Goal: Answer question/provide support: Share knowledge or assist other users

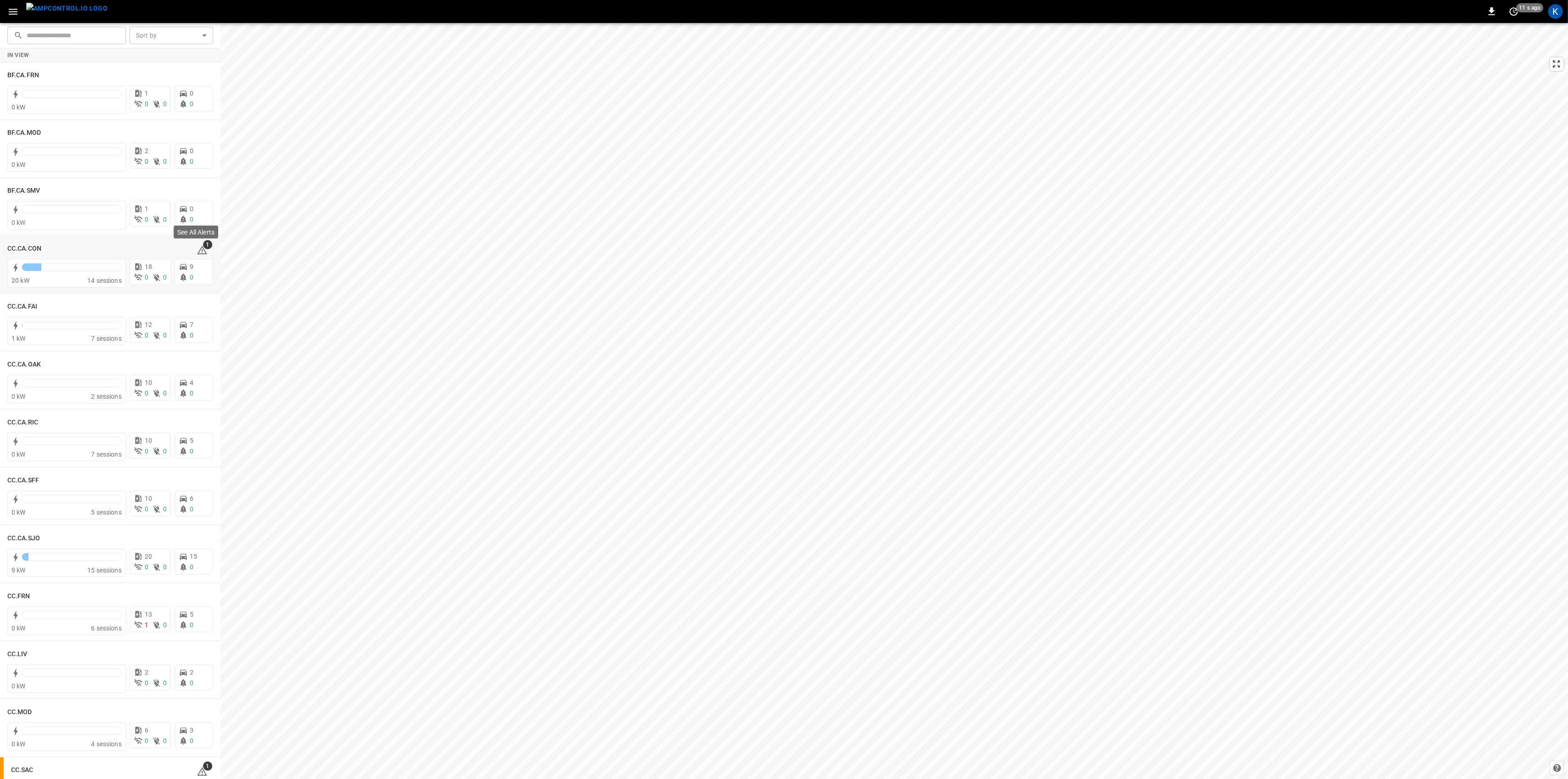
click at [203, 249] on span "1" at bounding box center [208, 244] width 9 height 9
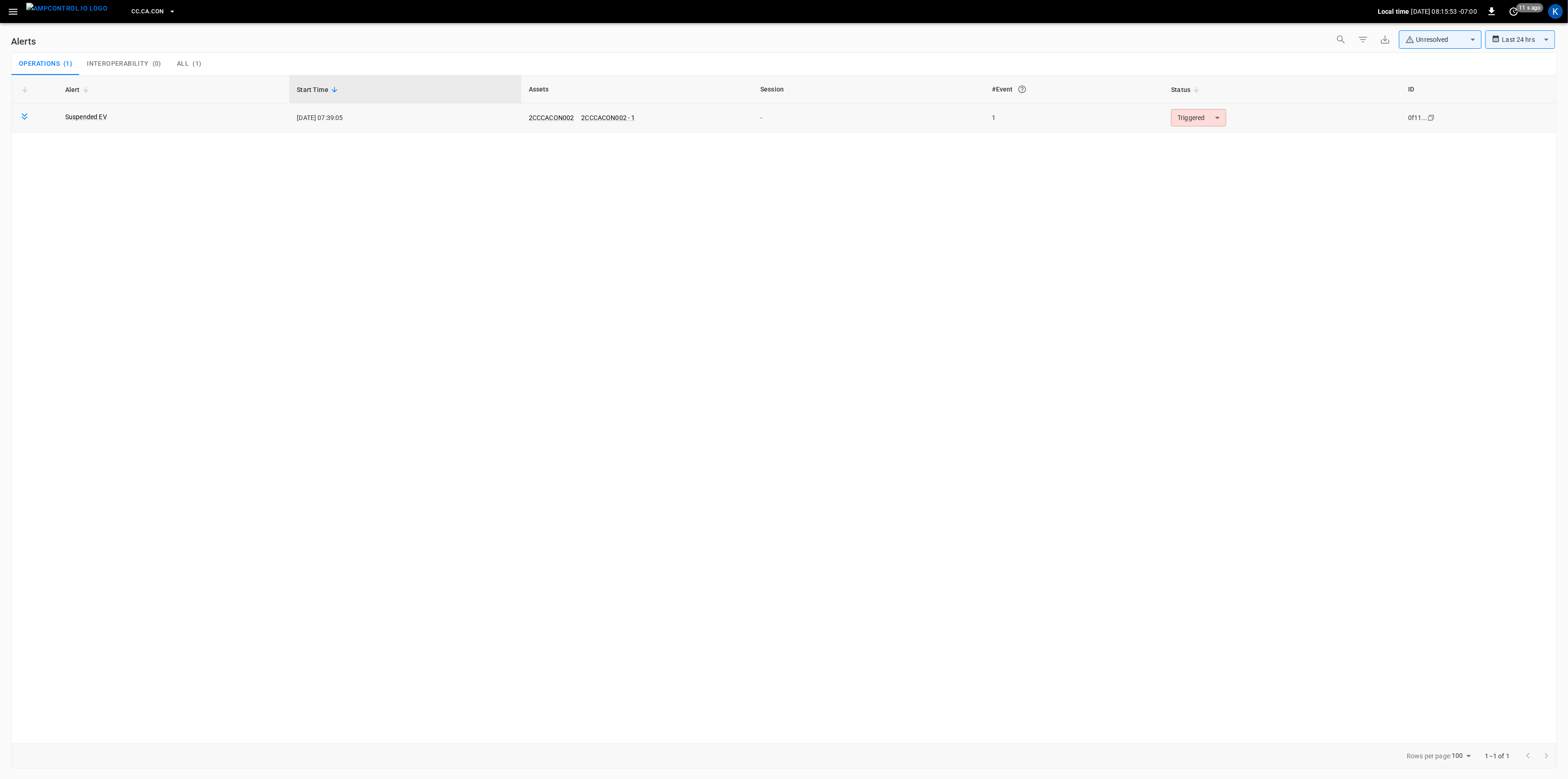
click at [1197, 117] on body "**********" at bounding box center [784, 387] width 1568 height 775
click at [1196, 135] on li "Resolved" at bounding box center [1197, 140] width 58 height 16
click at [11, 13] on icon "button" at bounding box center [13, 12] width 9 height 6
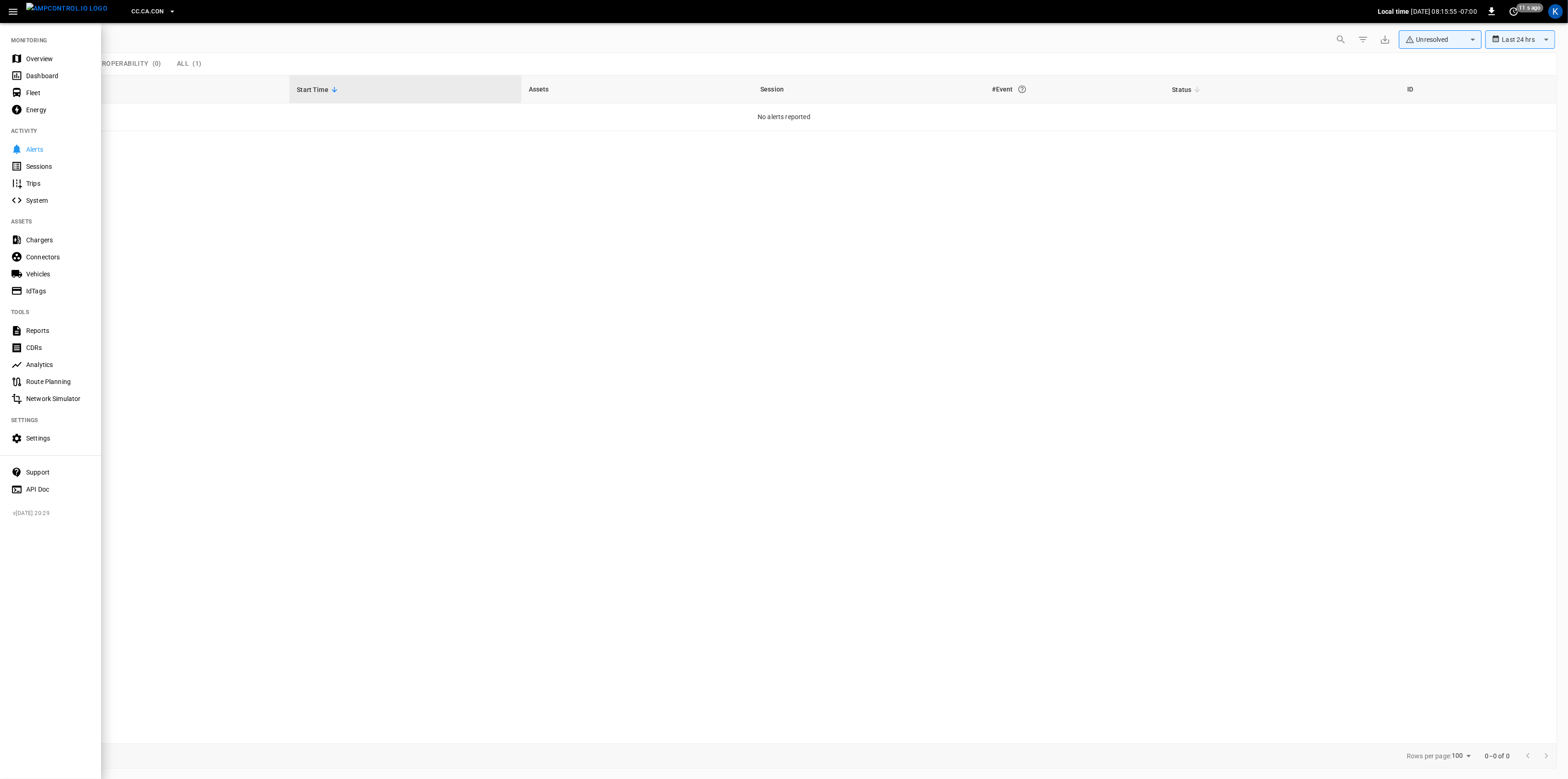
click at [31, 60] on div "Overview" at bounding box center [58, 58] width 64 height 9
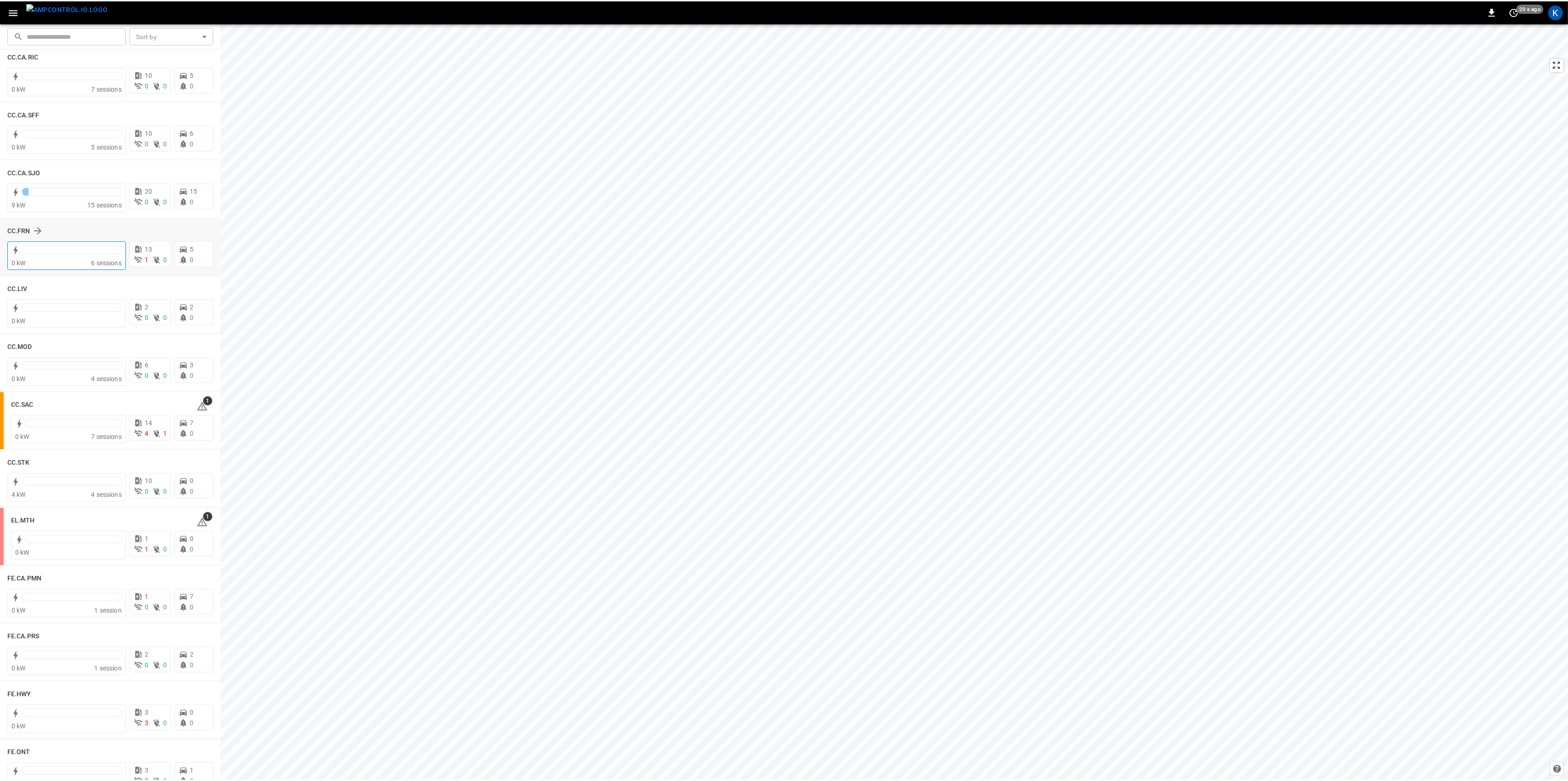
scroll to position [369, 0]
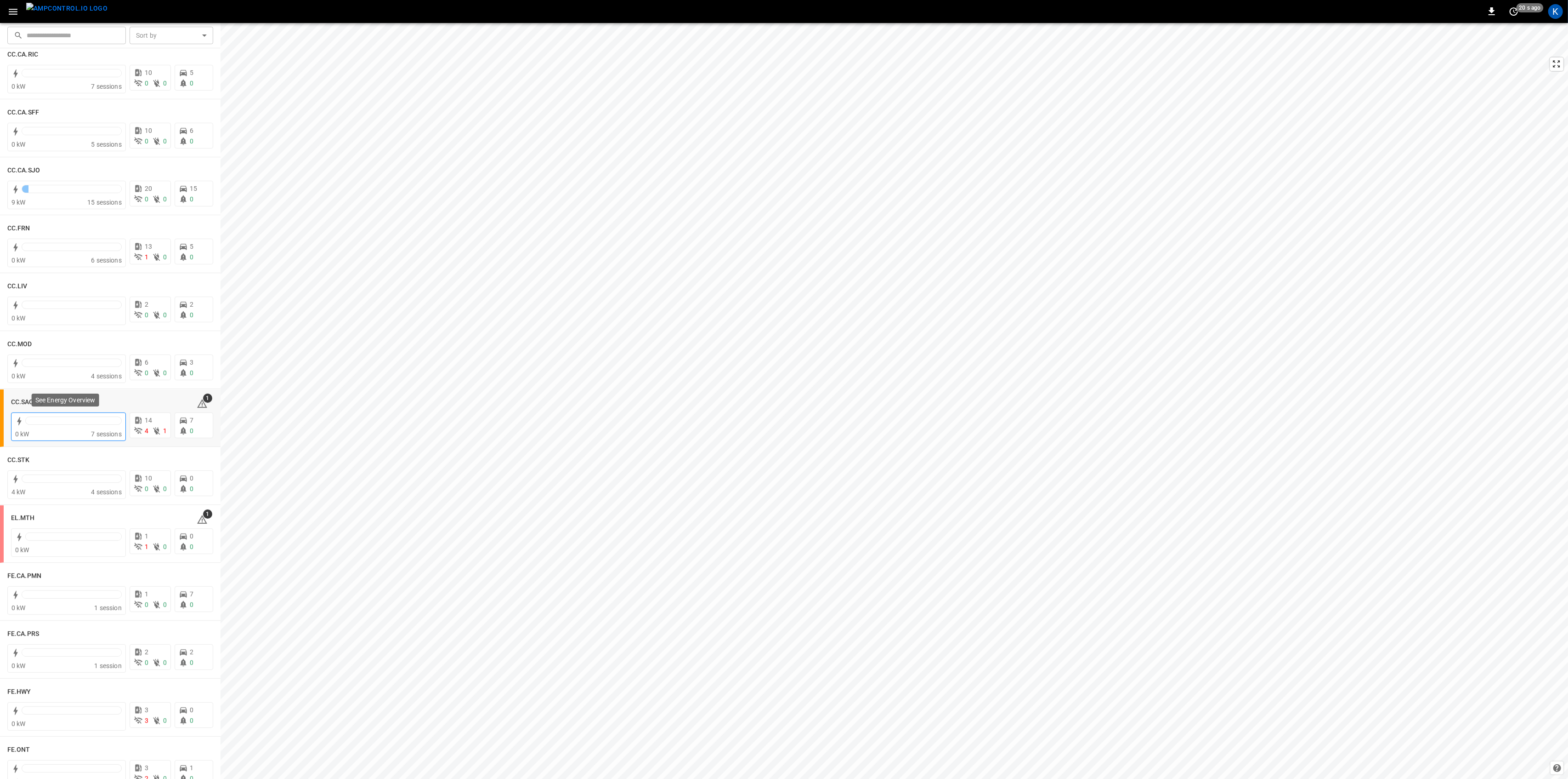
click at [82, 425] on div at bounding box center [74, 423] width 96 height 13
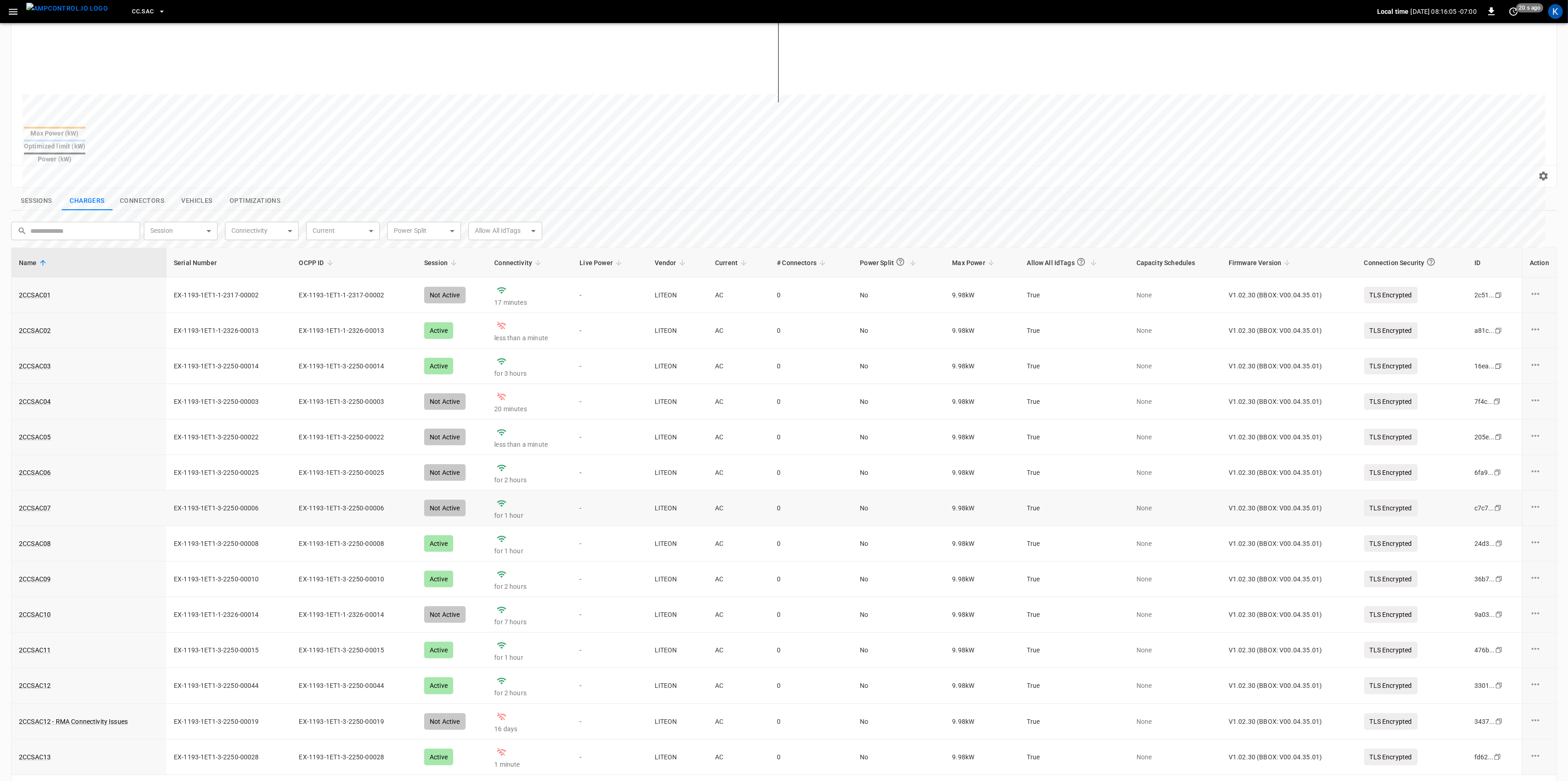
scroll to position [158, 0]
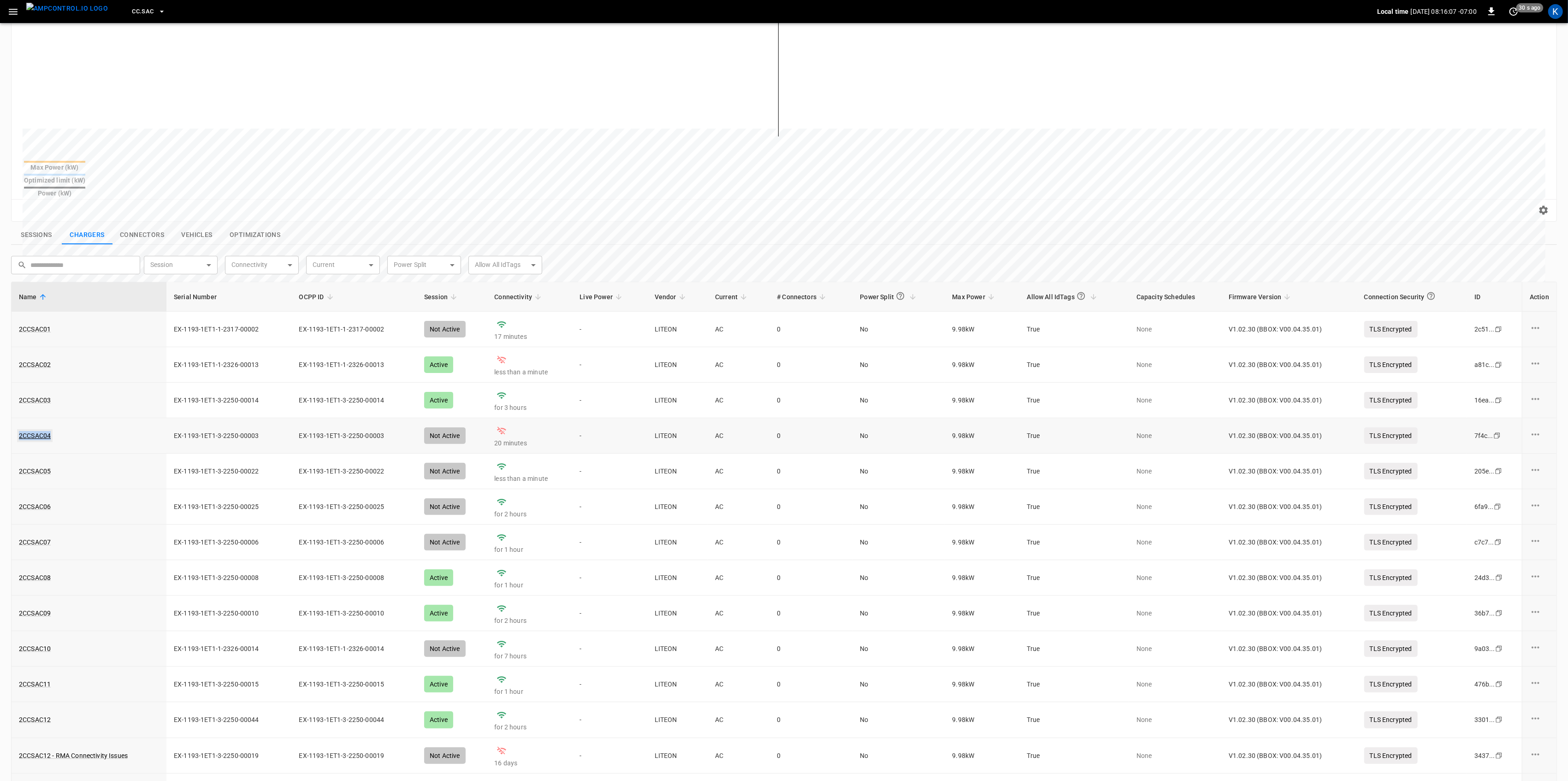
drag, startPoint x: 54, startPoint y: 421, endPoint x: 19, endPoint y: 422, distance: 35.0
click at [19, 431] on div "2CCSAC04" at bounding box center [89, 435] width 140 height 9
copy link "2CCSAC04"
click at [43, 429] on link "2CCSAC04" at bounding box center [35, 435] width 35 height 13
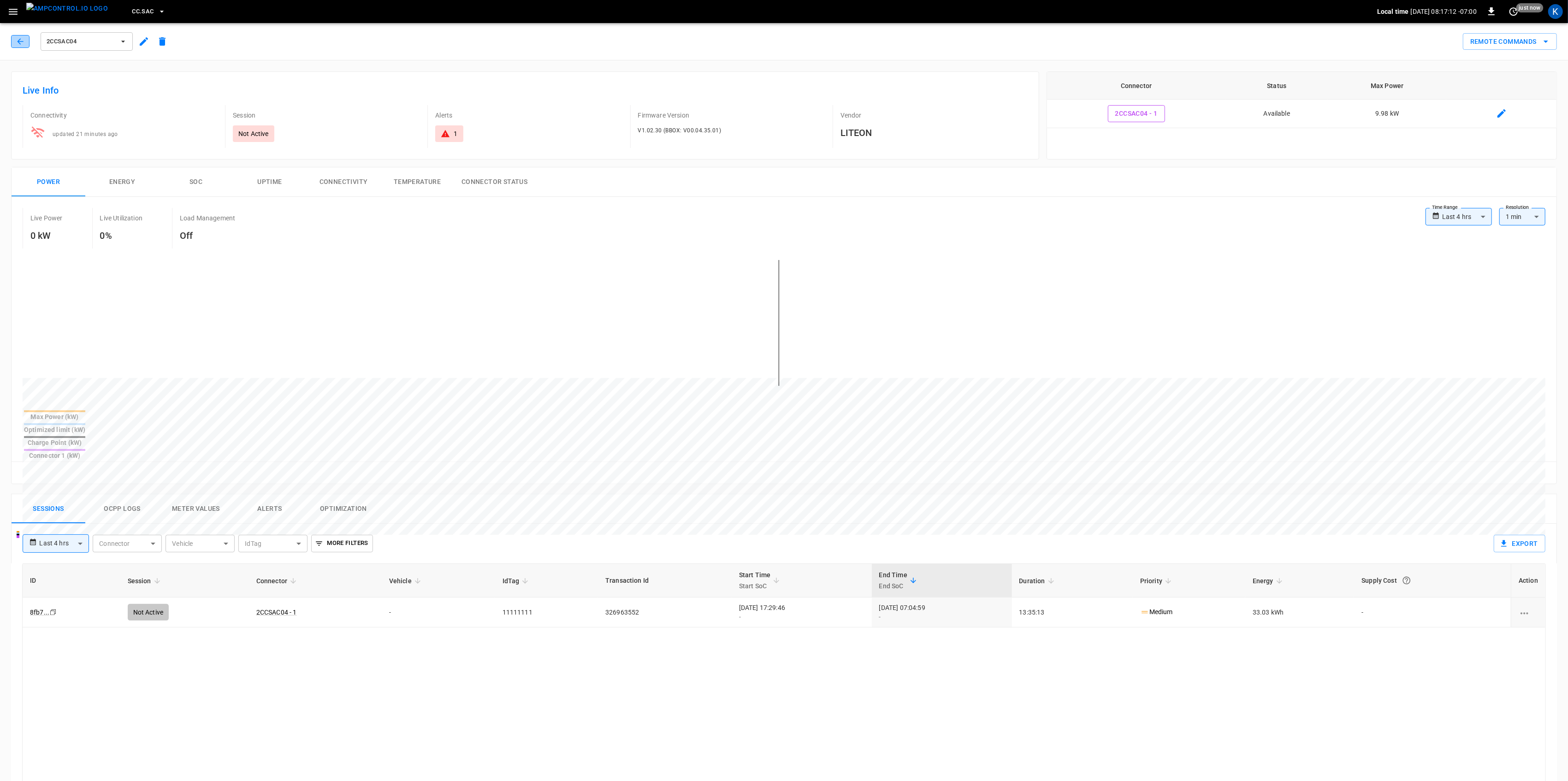
click at [16, 40] on icon "button" at bounding box center [20, 41] width 9 height 9
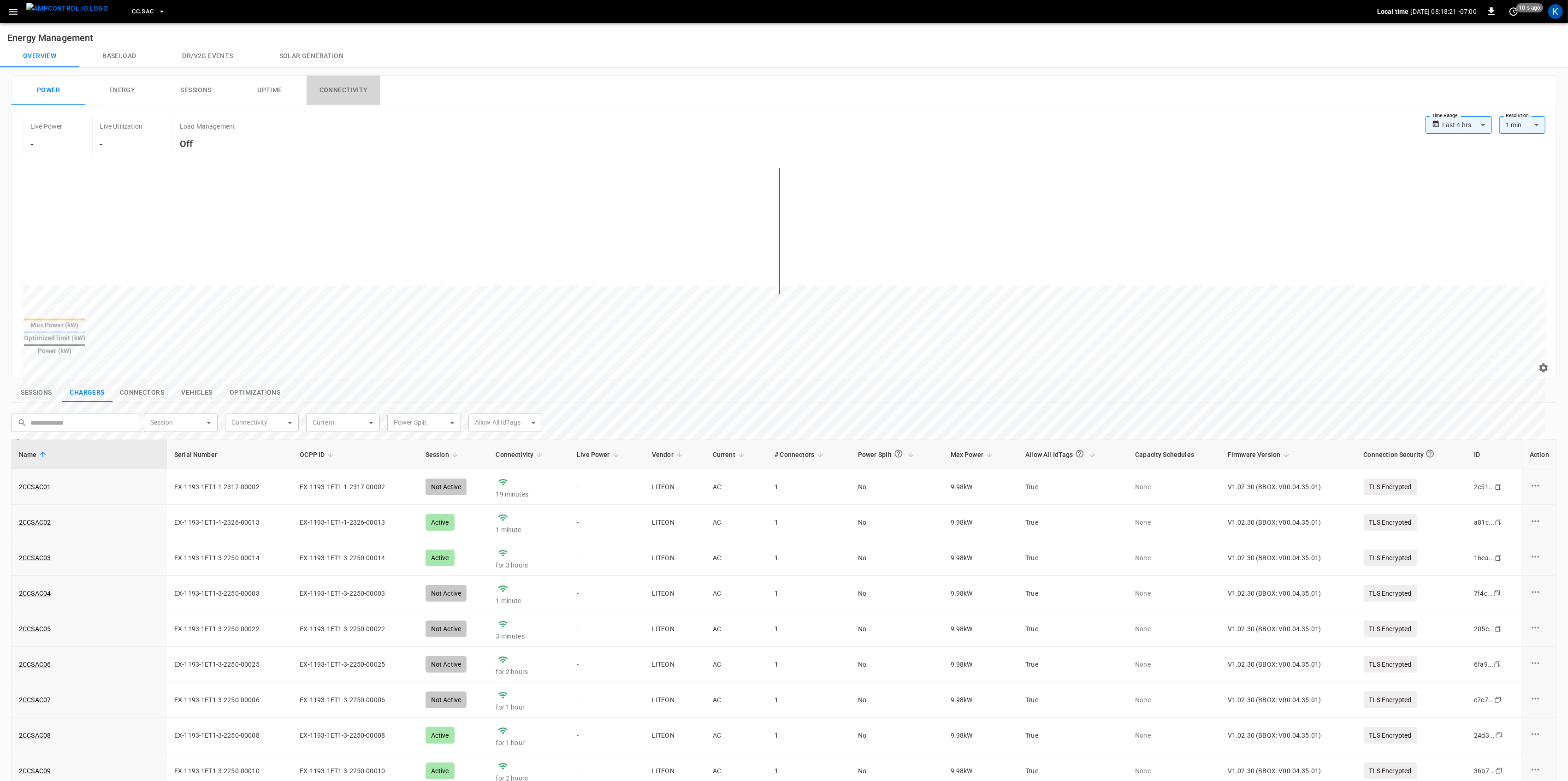
click at [326, 89] on button "Connectivity" at bounding box center [343, 90] width 74 height 29
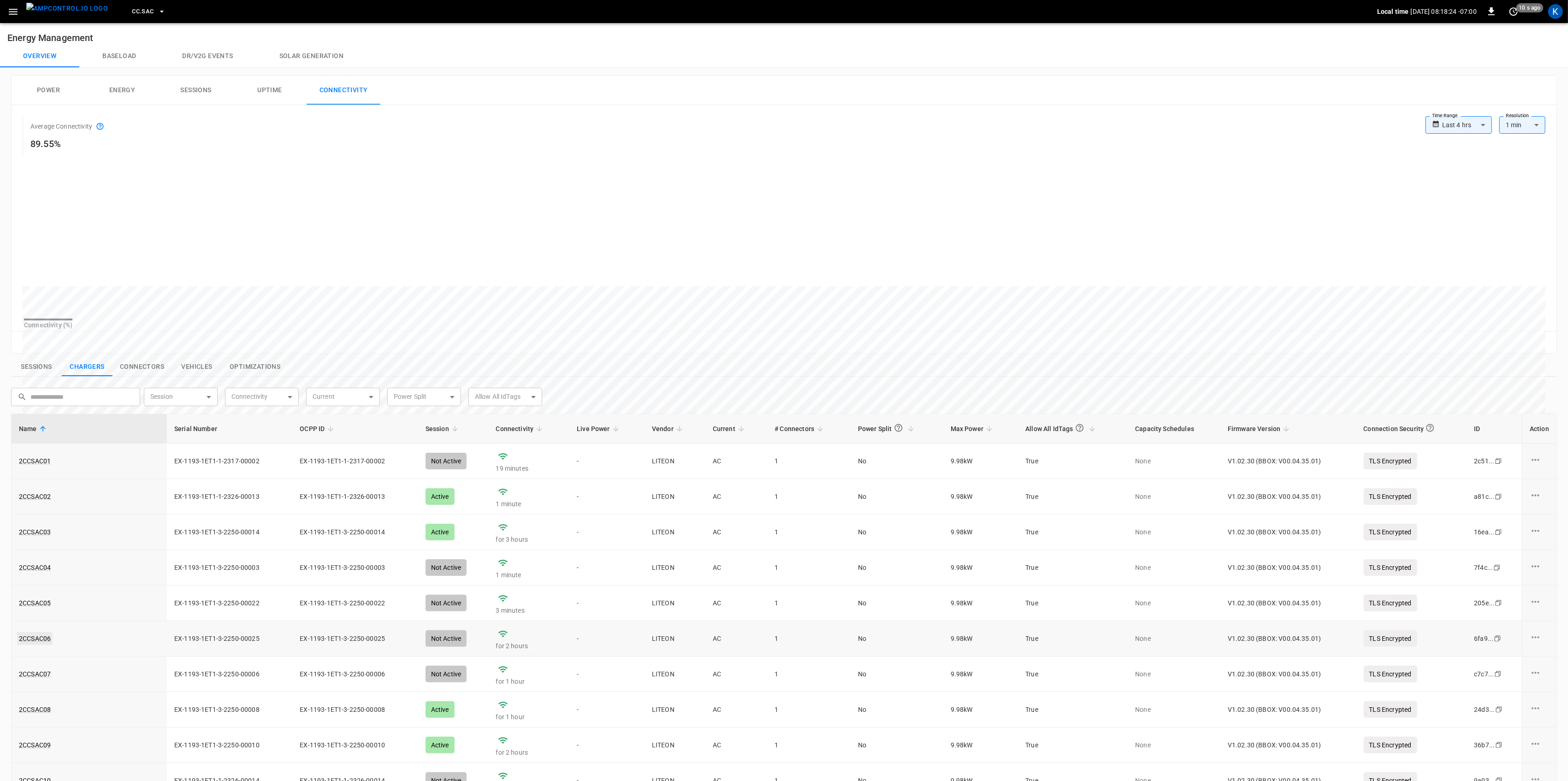
click at [38, 645] on link "2CCSAC06" at bounding box center [35, 638] width 35 height 13
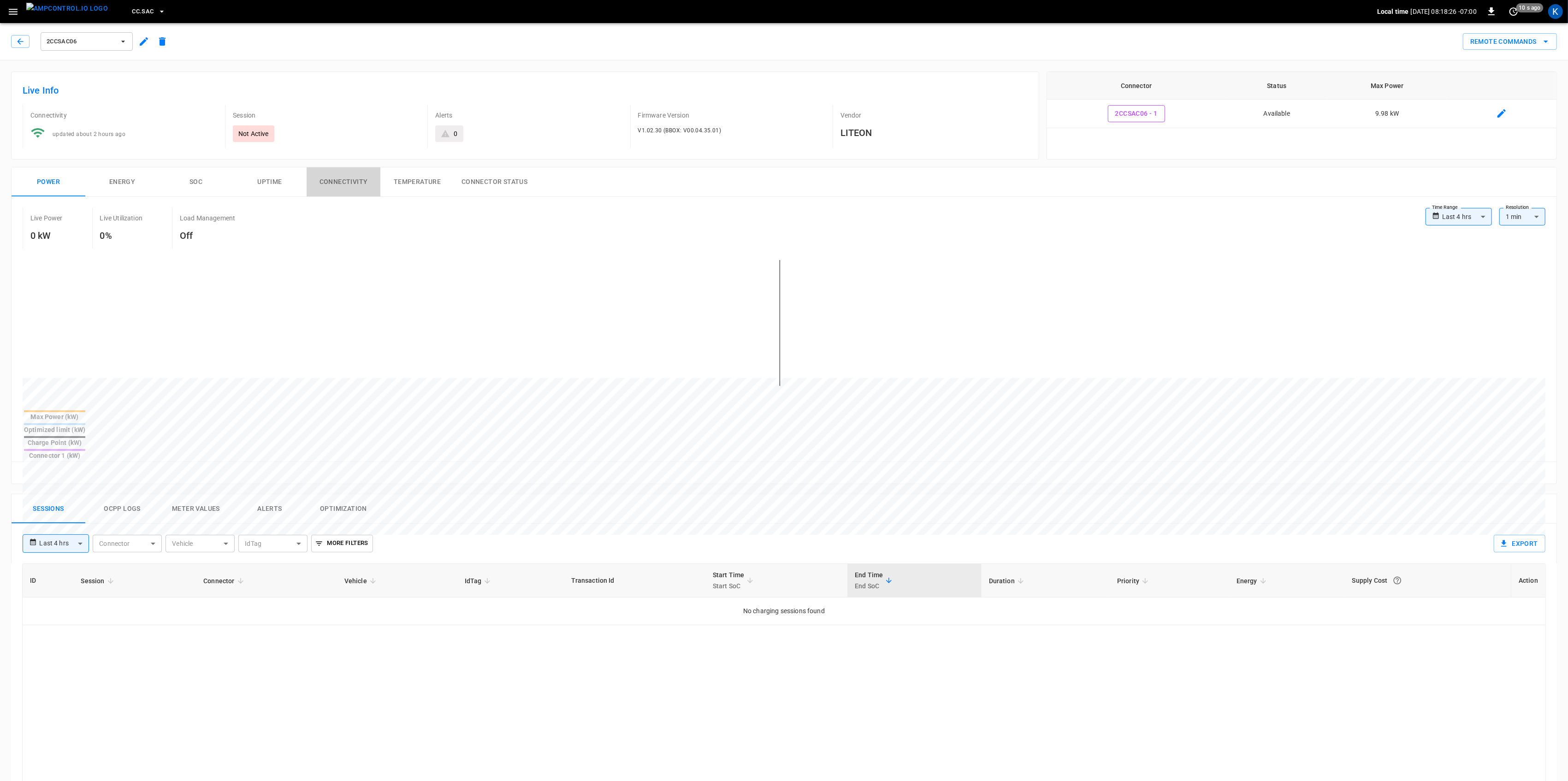
click at [347, 181] on button "Connectivity" at bounding box center [343, 182] width 74 height 29
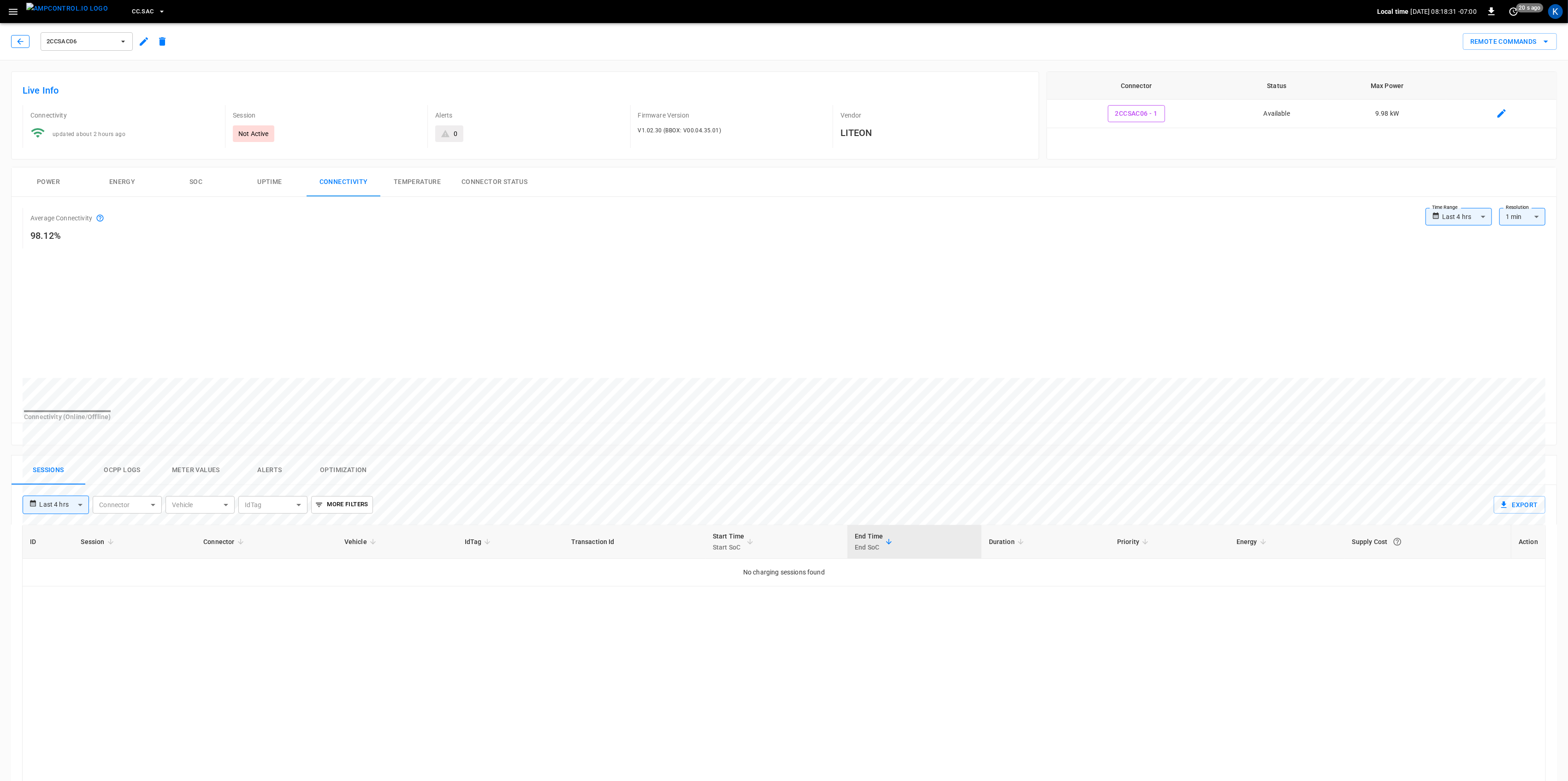
click at [20, 45] on icon "button" at bounding box center [20, 41] width 9 height 9
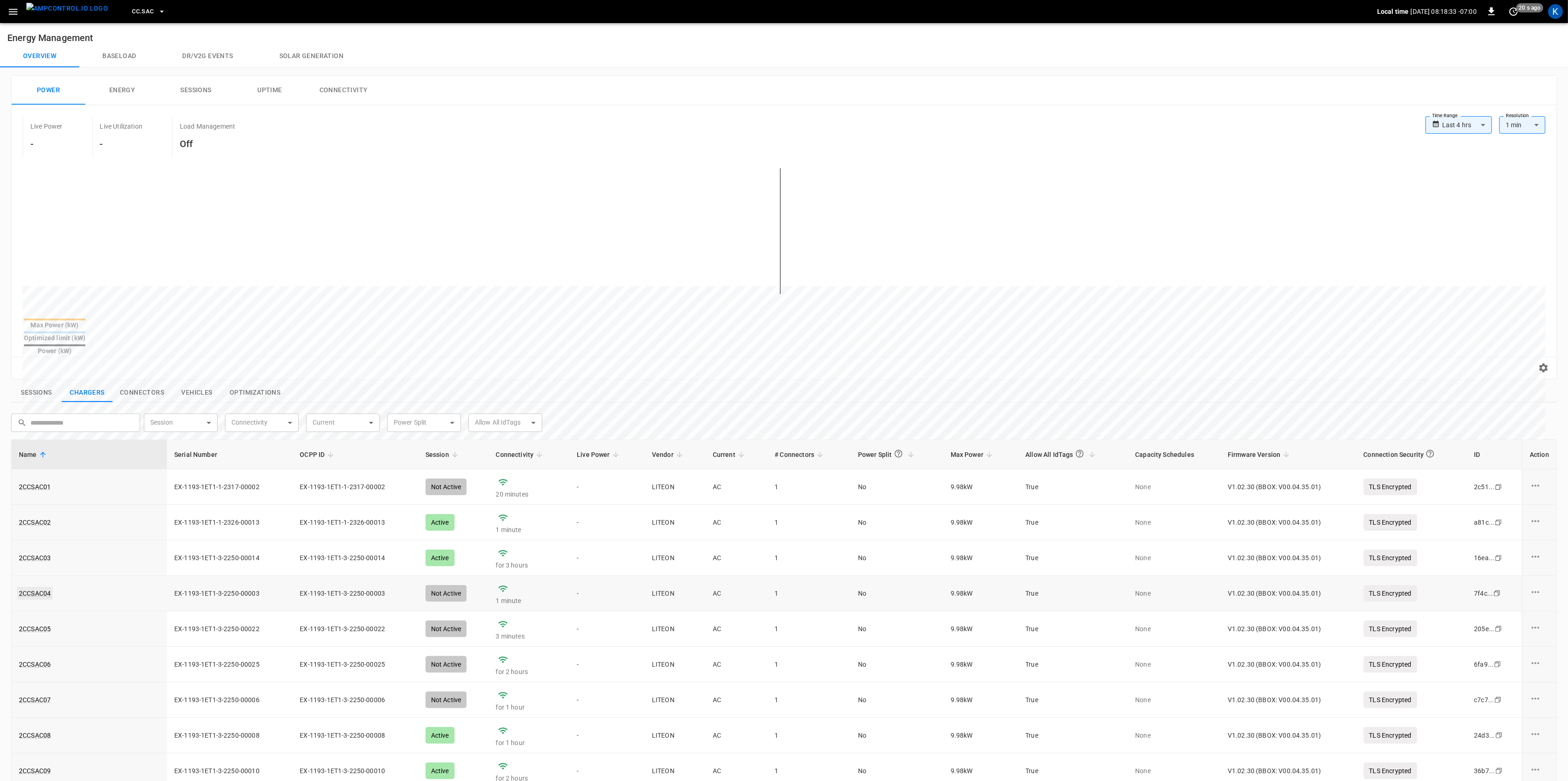
click at [32, 587] on link "2CCSAC04" at bounding box center [35, 593] width 35 height 13
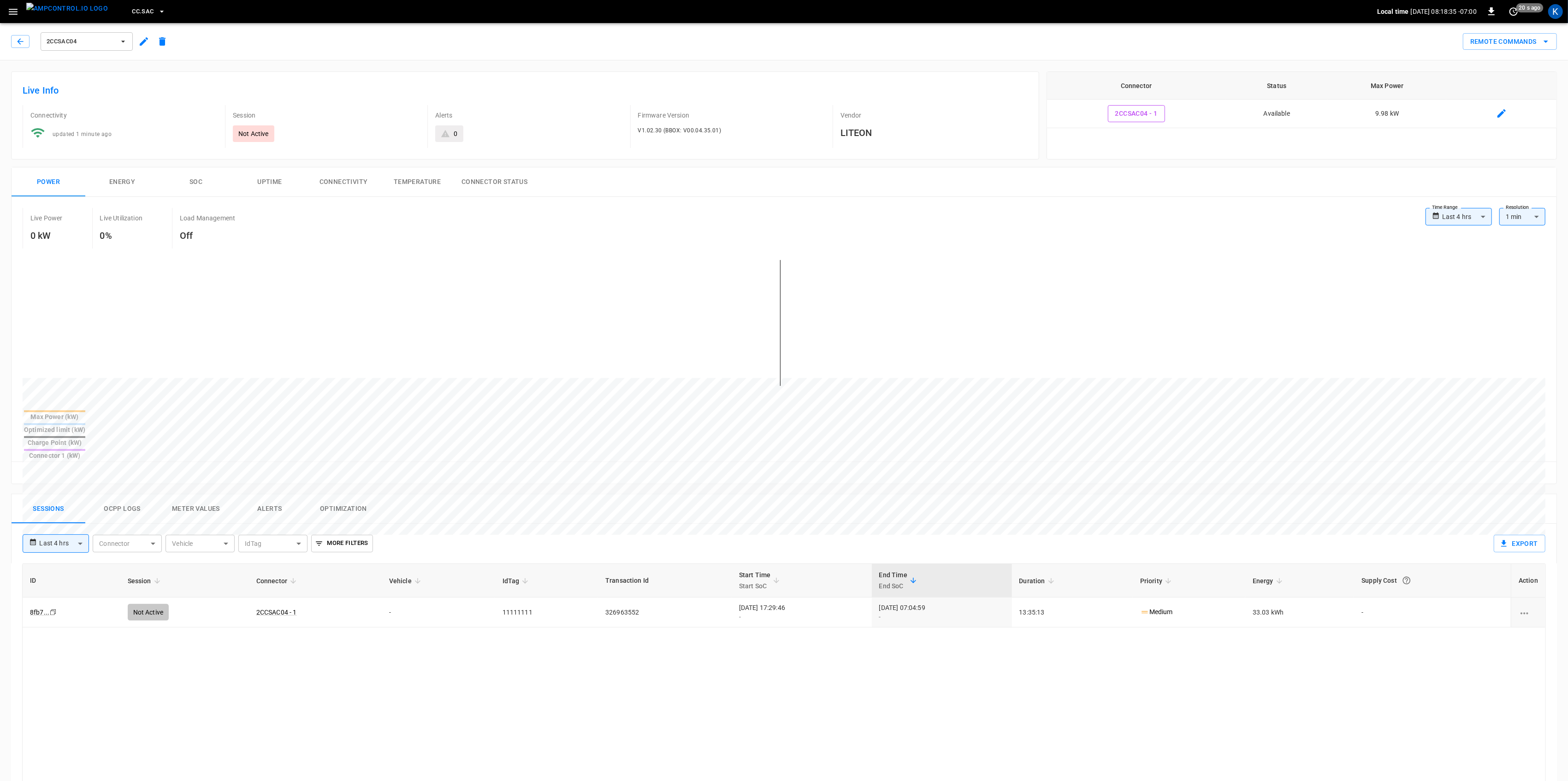
click at [349, 183] on button "Connectivity" at bounding box center [343, 182] width 74 height 29
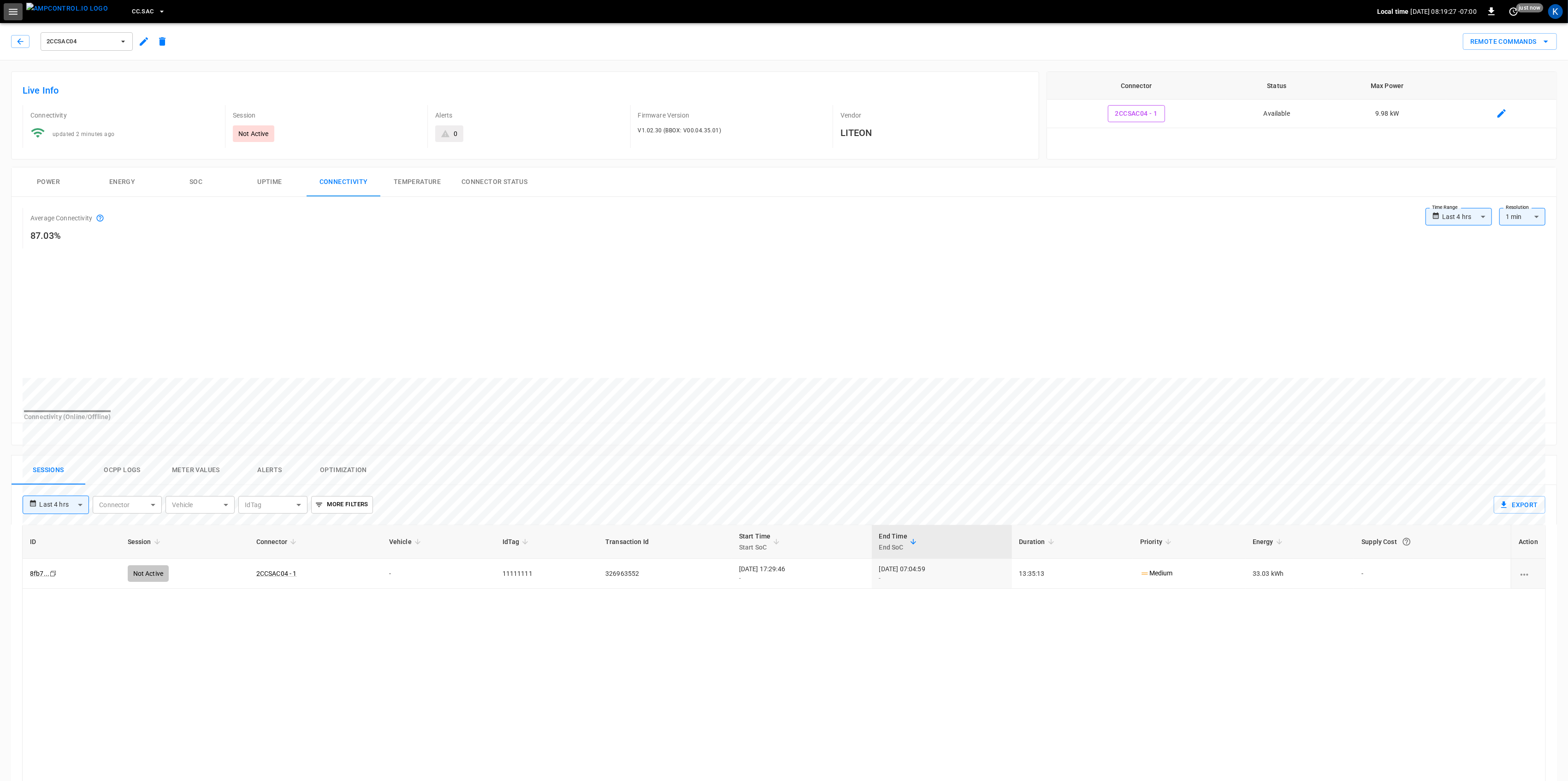
click at [16, 15] on icon "button" at bounding box center [13, 12] width 12 height 12
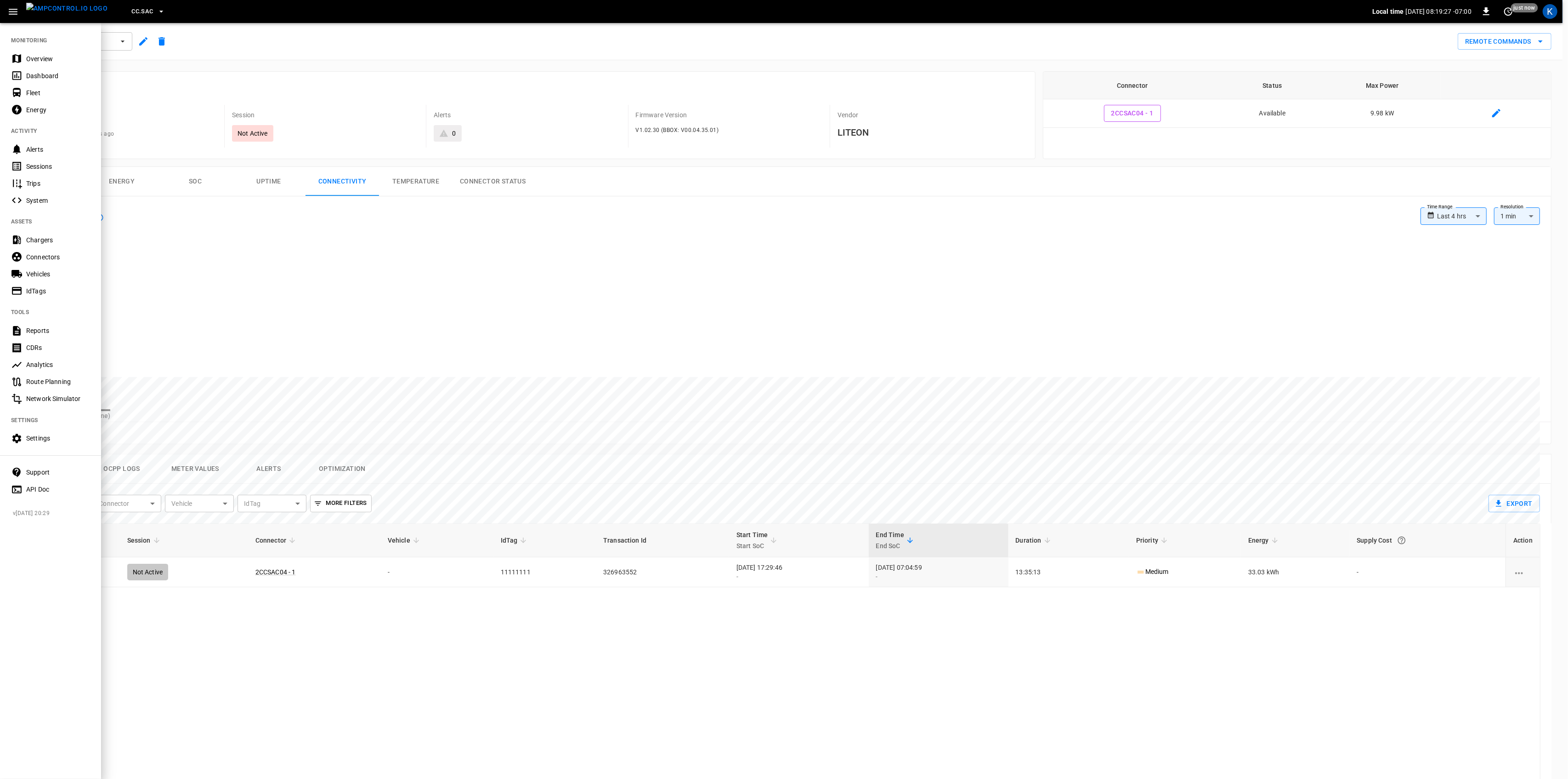
click at [37, 54] on div "Overview" at bounding box center [58, 58] width 64 height 9
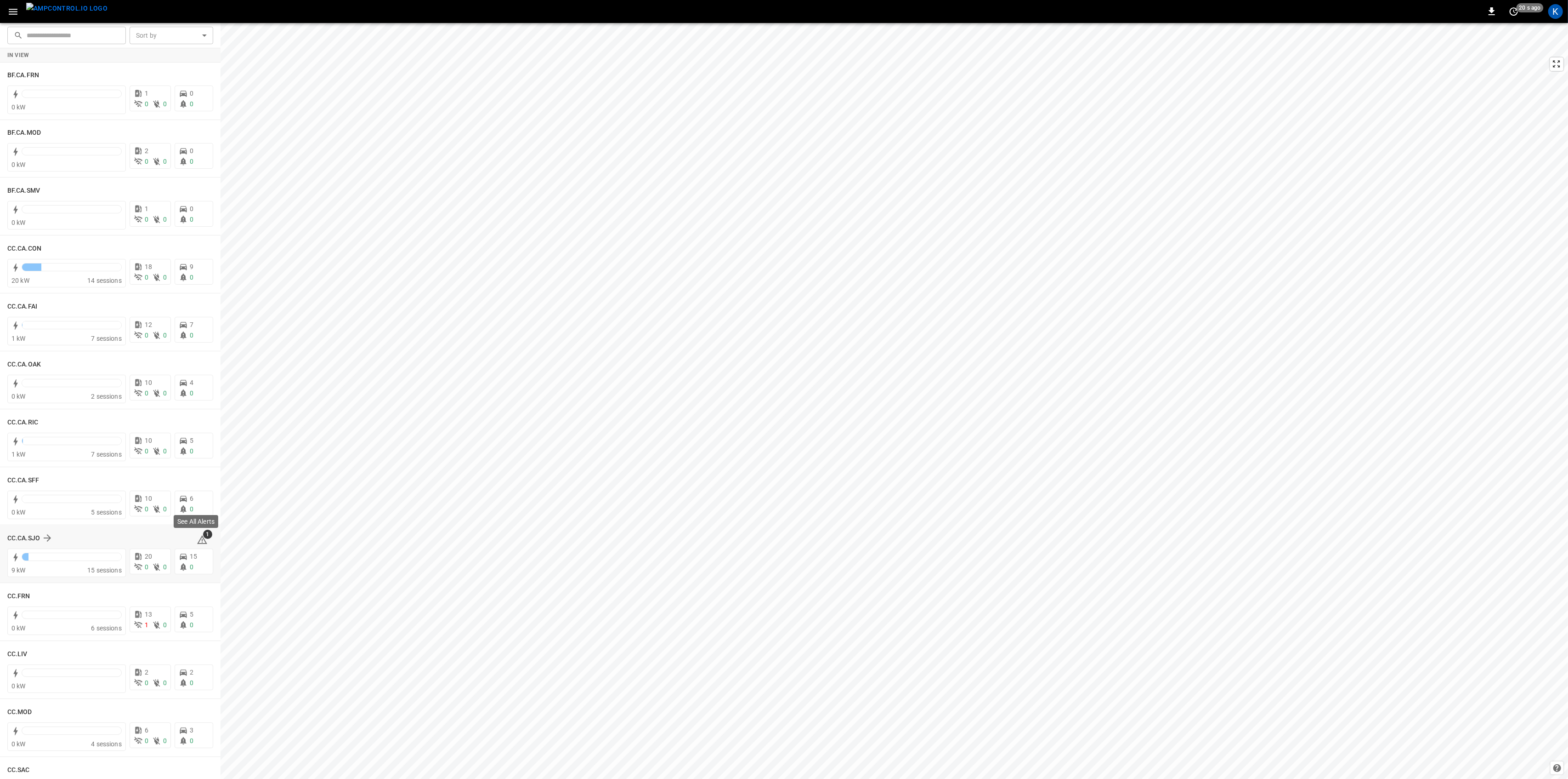
click at [203, 535] on span "1" at bounding box center [208, 534] width 9 height 9
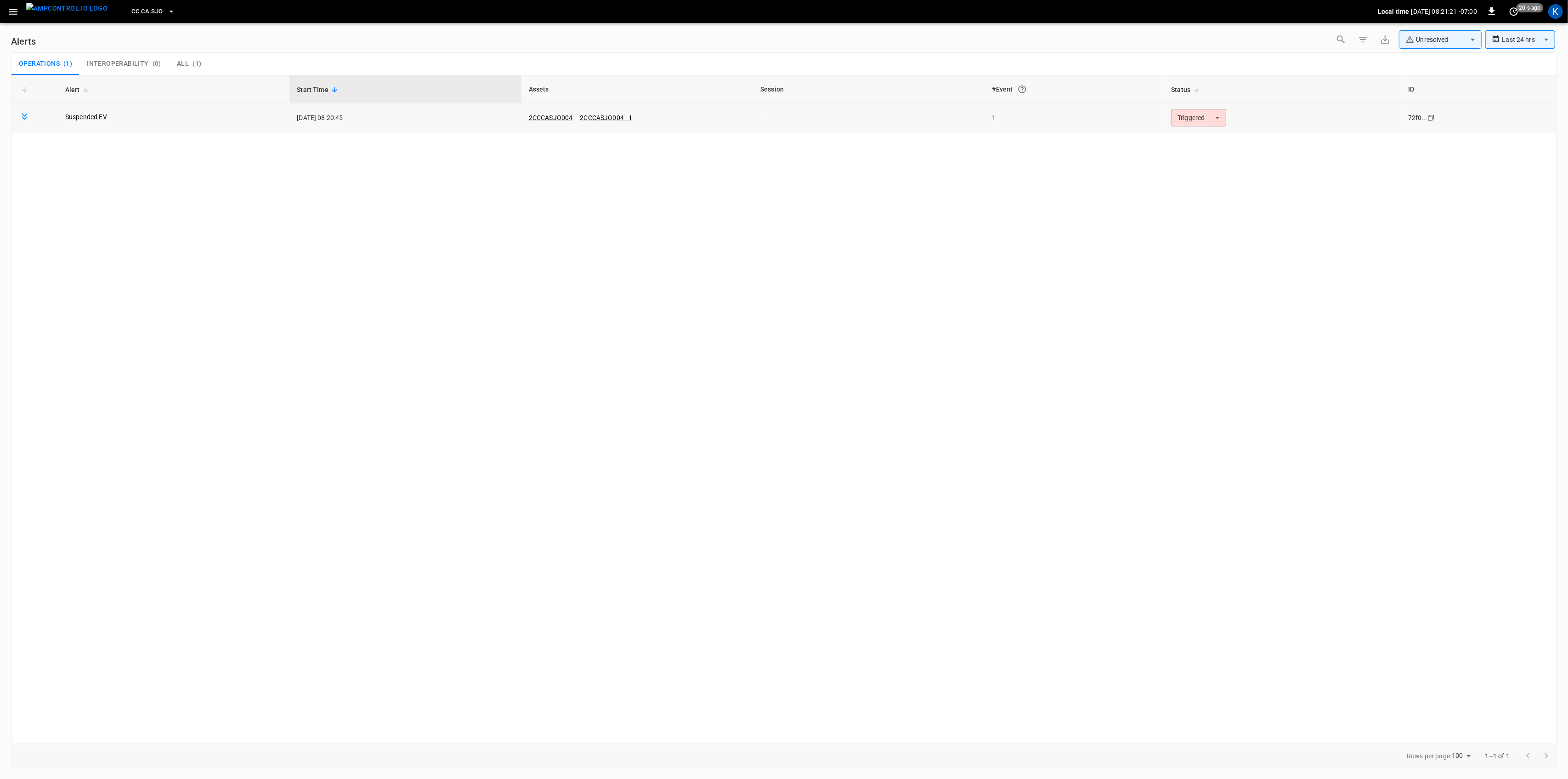
click at [1191, 122] on body "**********" at bounding box center [784, 387] width 1568 height 775
click at [1195, 136] on li "Resolved" at bounding box center [1197, 140] width 58 height 16
click at [14, 12] on icon "button" at bounding box center [13, 12] width 12 height 12
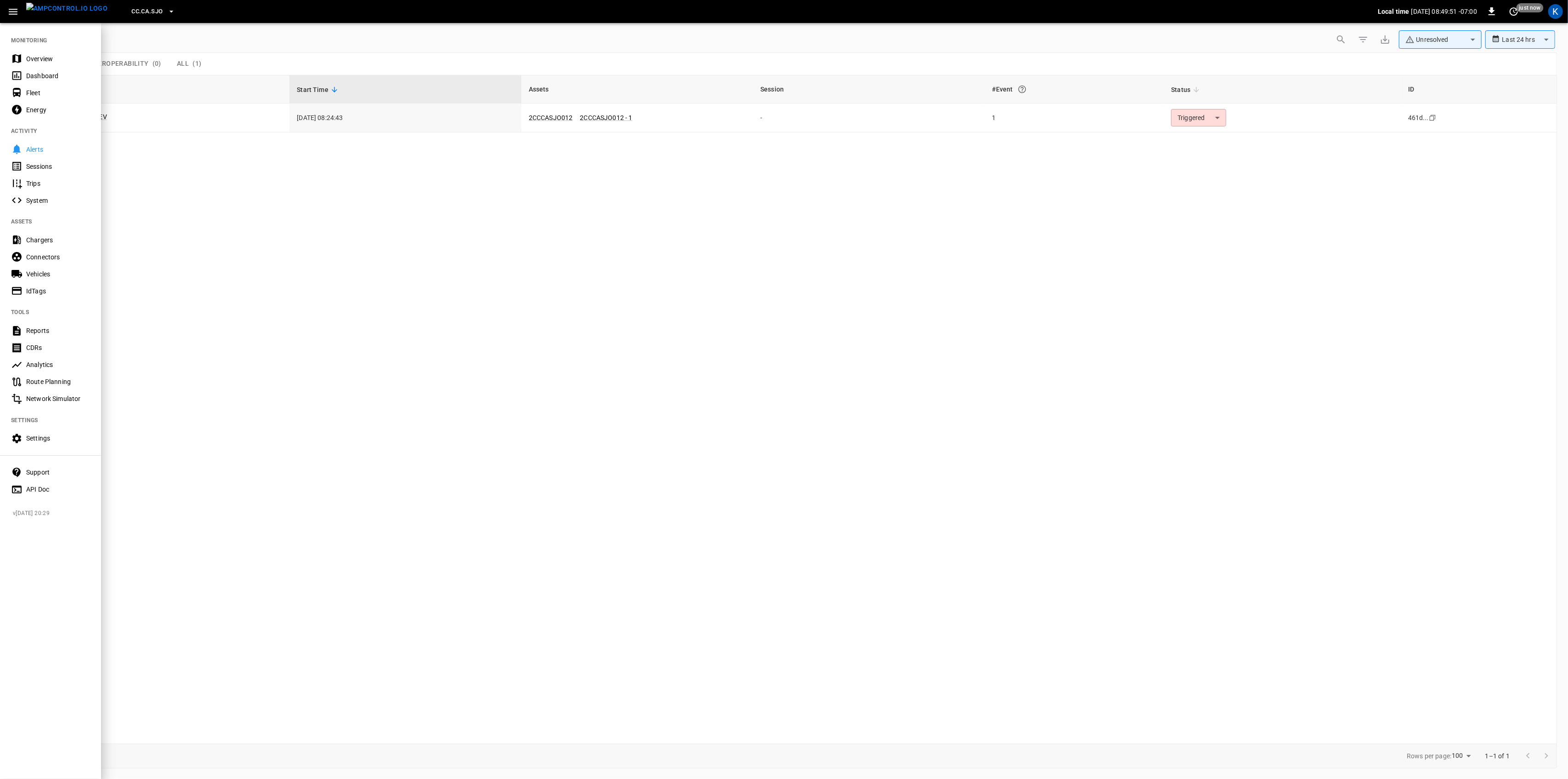
drag, startPoint x: 614, startPoint y: 301, endPoint x: 810, endPoint y: 247, distance: 203.3
click at [620, 300] on div at bounding box center [784, 389] width 1568 height 779
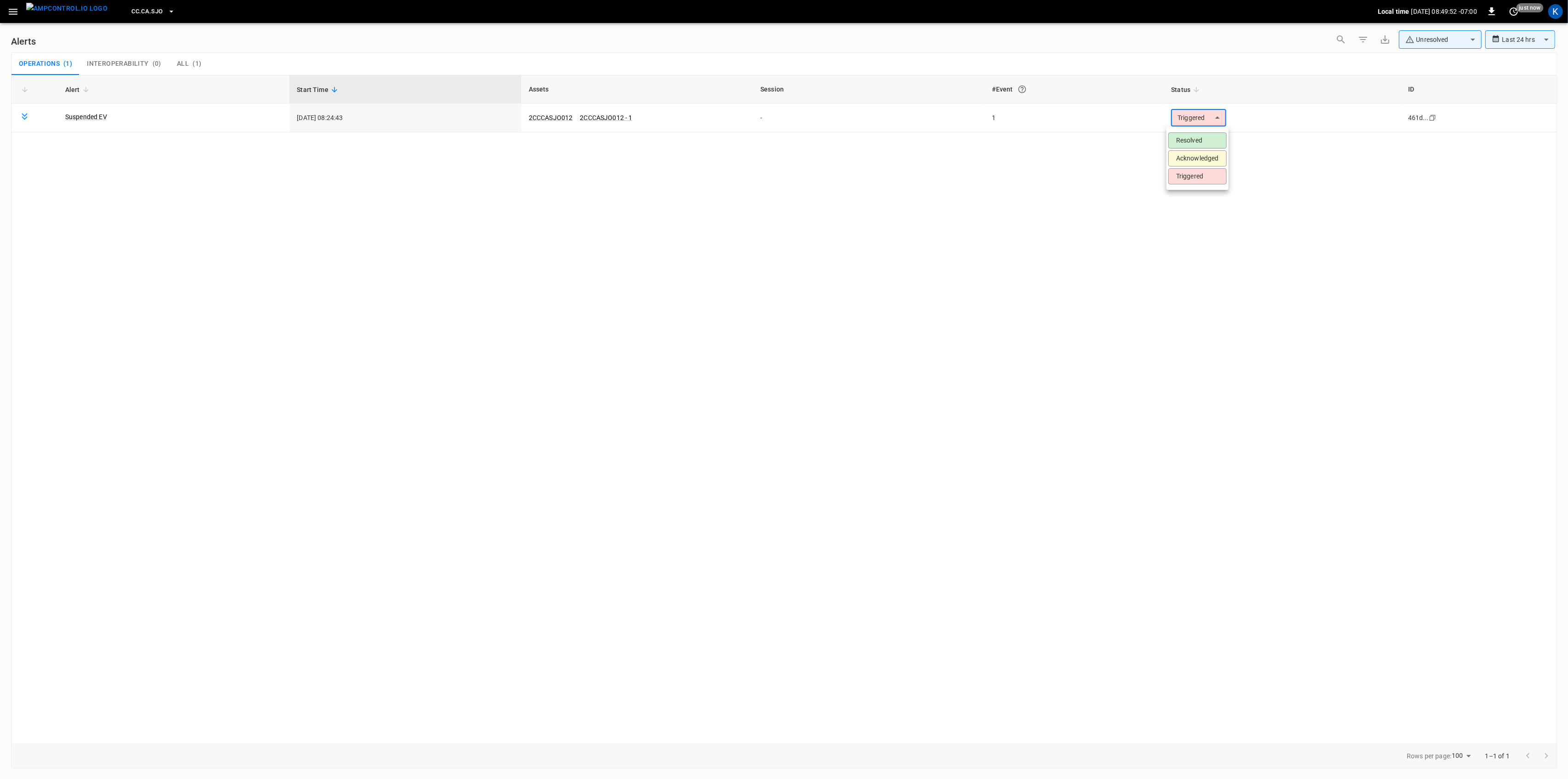
click at [1188, 118] on body "**********" at bounding box center [784, 387] width 1568 height 775
click at [1191, 135] on li "Resolved" at bounding box center [1197, 140] width 58 height 16
click at [12, 13] on icon "button" at bounding box center [13, 12] width 9 height 6
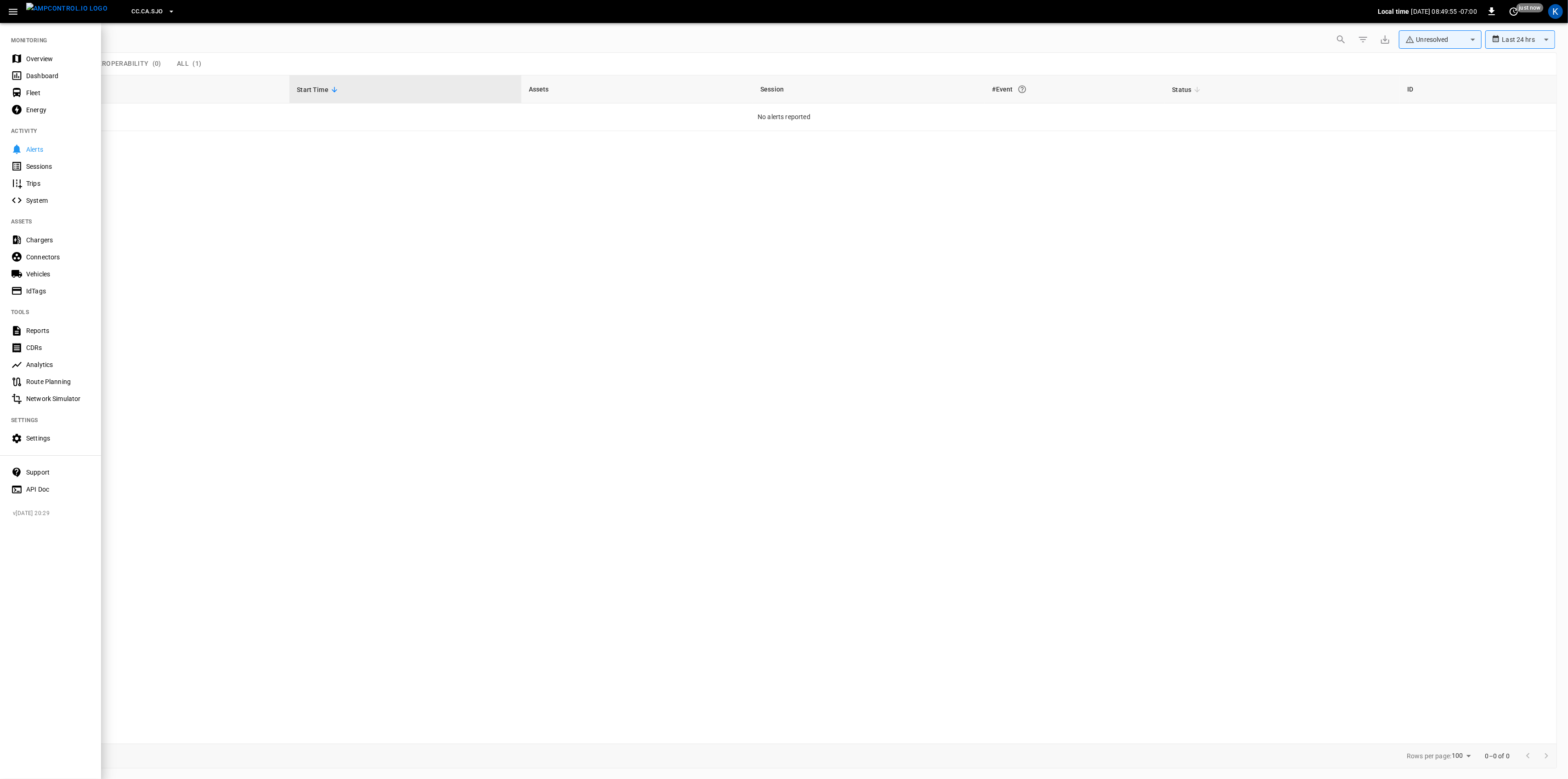
click at [52, 60] on div "Overview" at bounding box center [58, 58] width 64 height 9
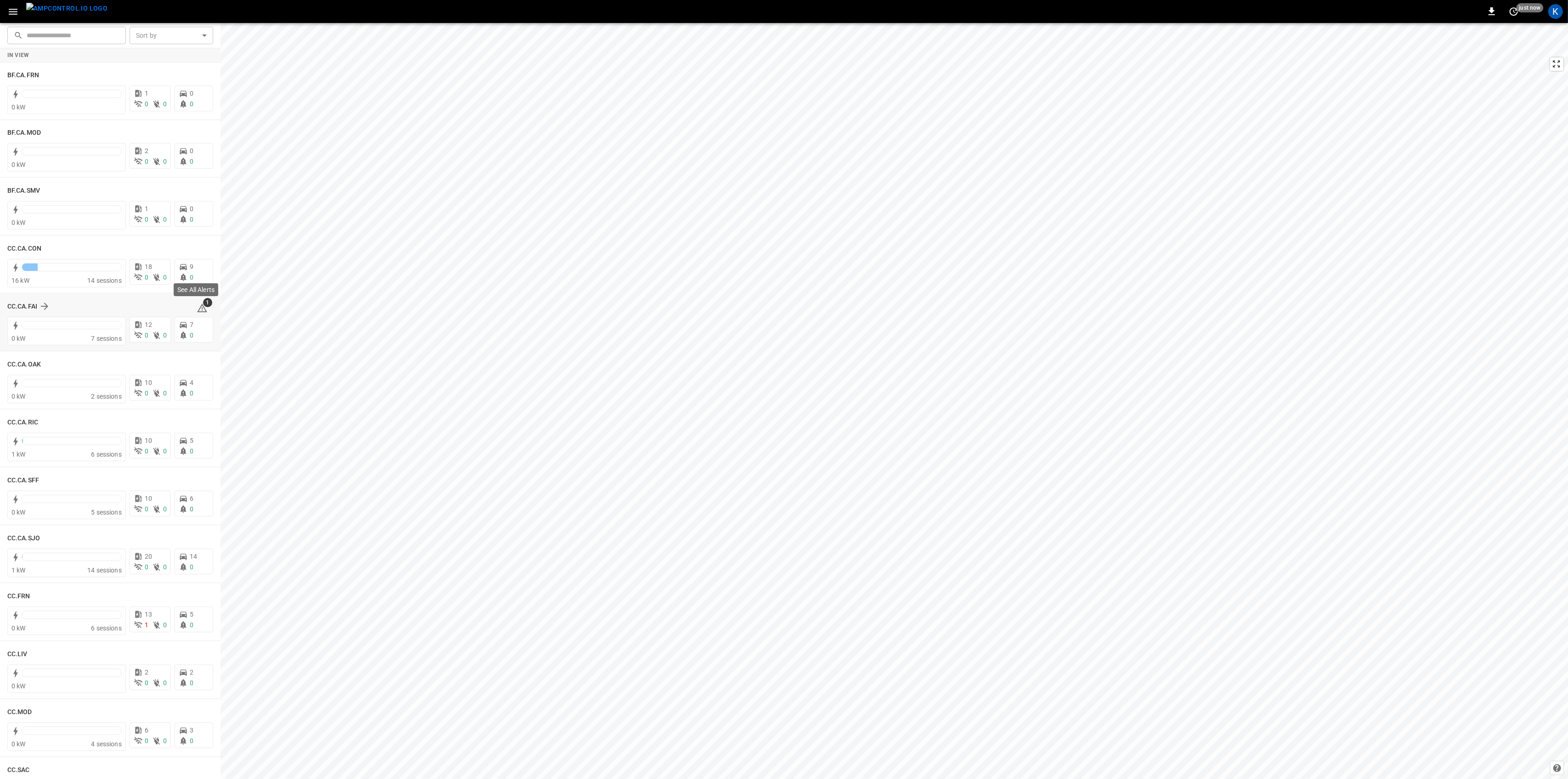
click at [203, 306] on span "1" at bounding box center [208, 302] width 9 height 9
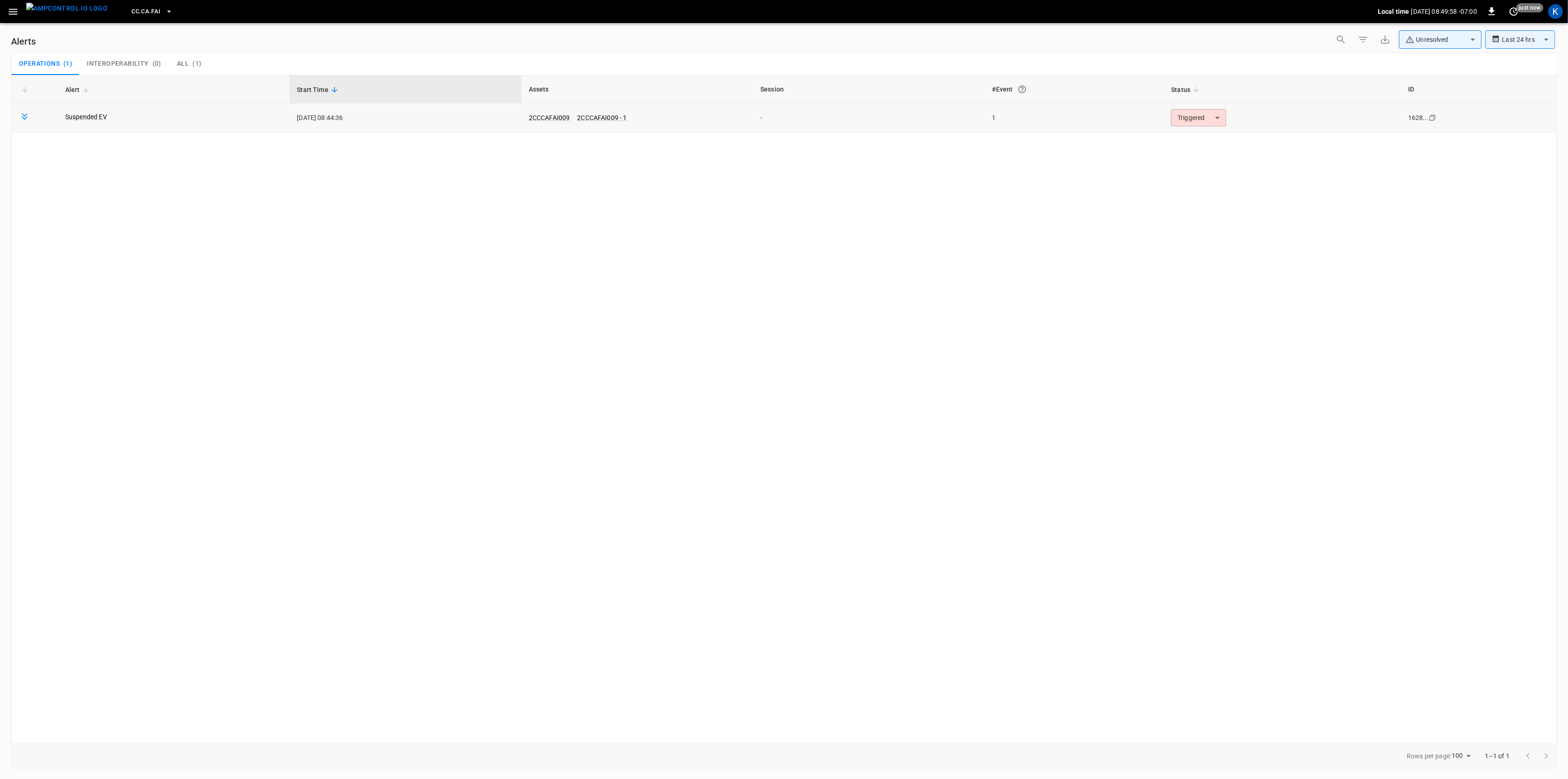
click at [1208, 118] on body "**********" at bounding box center [784, 387] width 1568 height 775
click at [1200, 138] on li "Resolved" at bounding box center [1197, 140] width 58 height 16
click at [10, 10] on icon "button" at bounding box center [13, 12] width 12 height 12
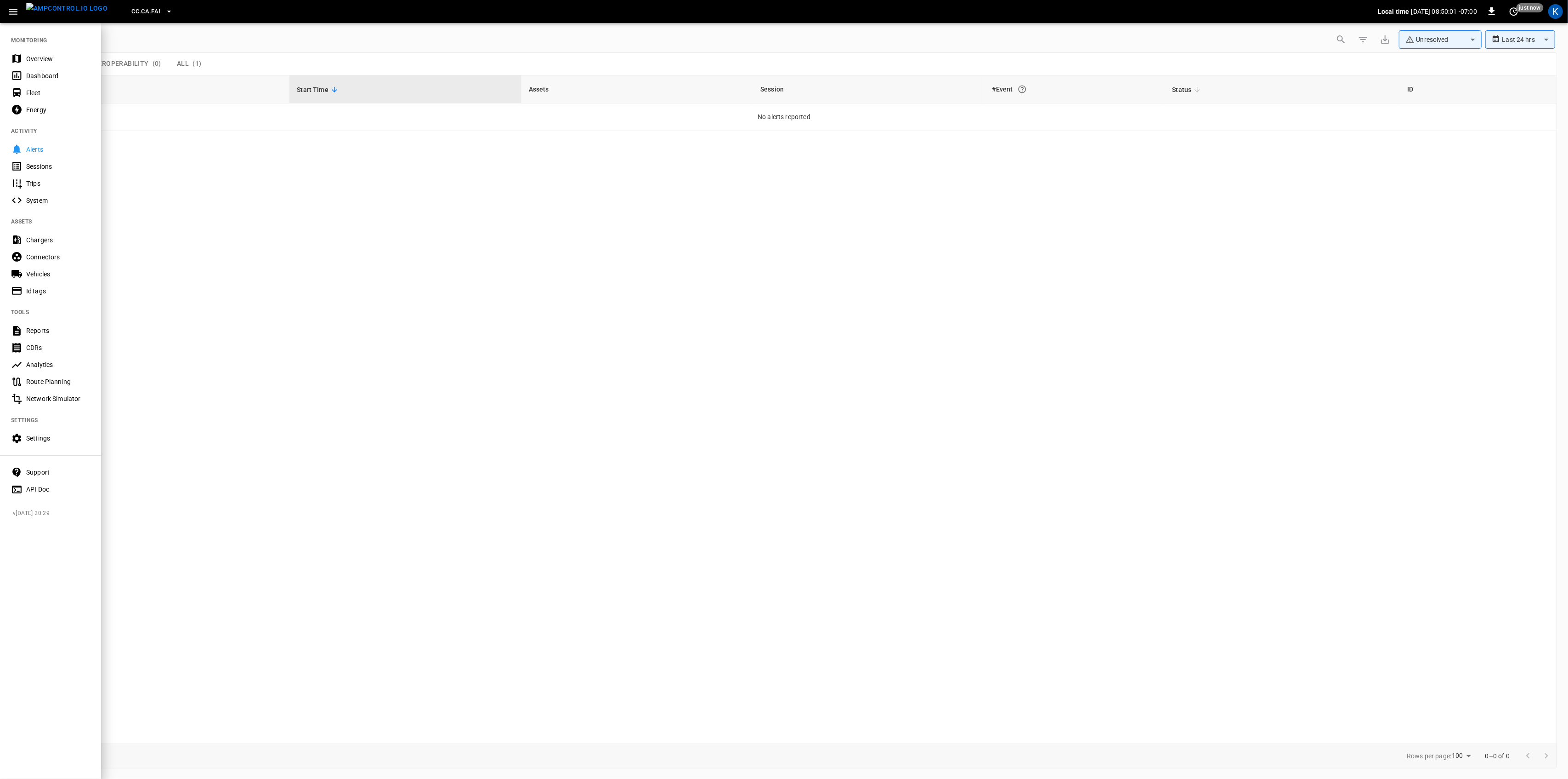
click at [31, 55] on div "Overview" at bounding box center [58, 58] width 64 height 9
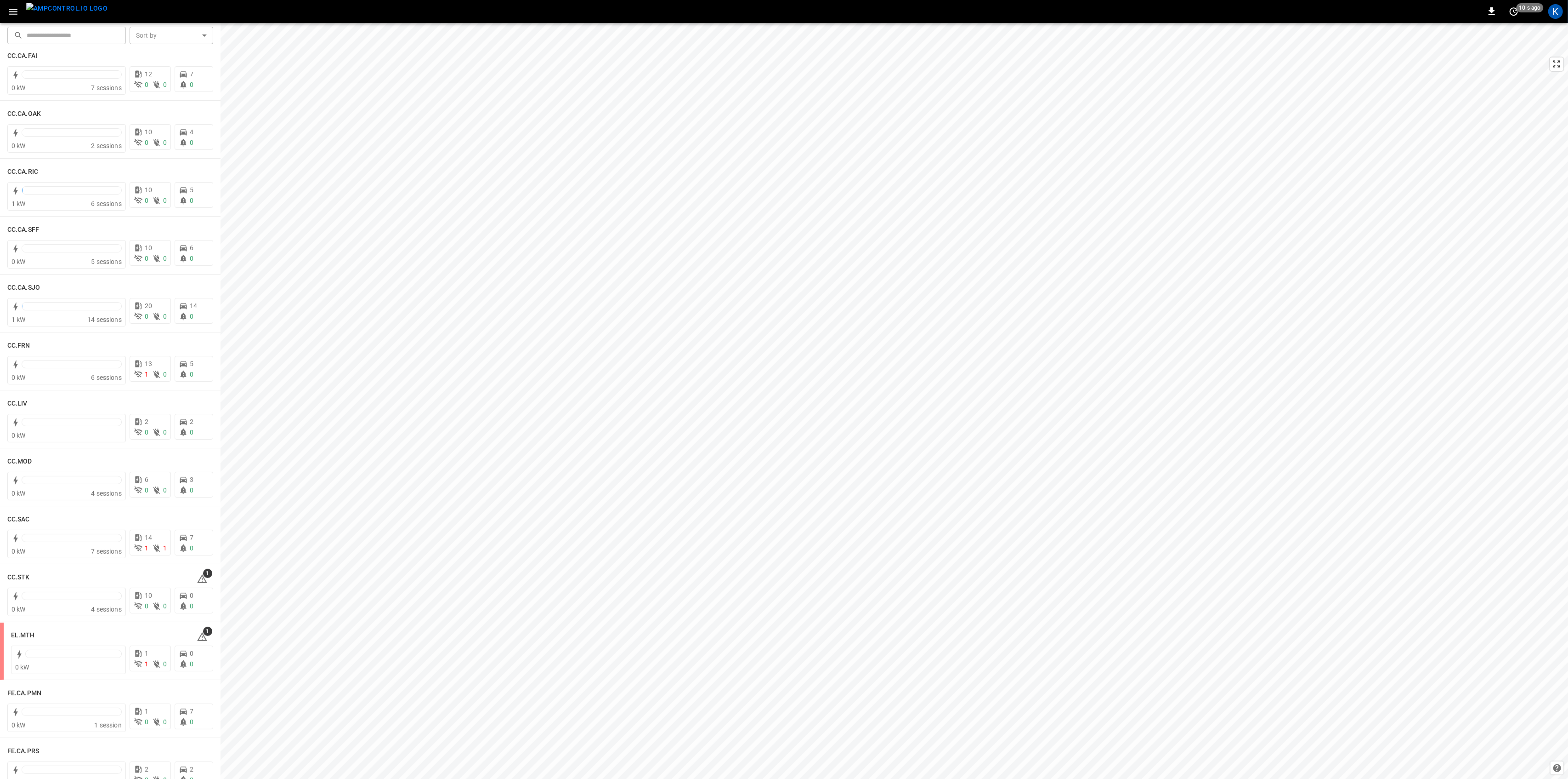
scroll to position [490, 0]
click at [200, 333] on div "See All Alerts" at bounding box center [196, 323] width 46 height 20
click at [203, 335] on span "1" at bounding box center [208, 333] width 9 height 9
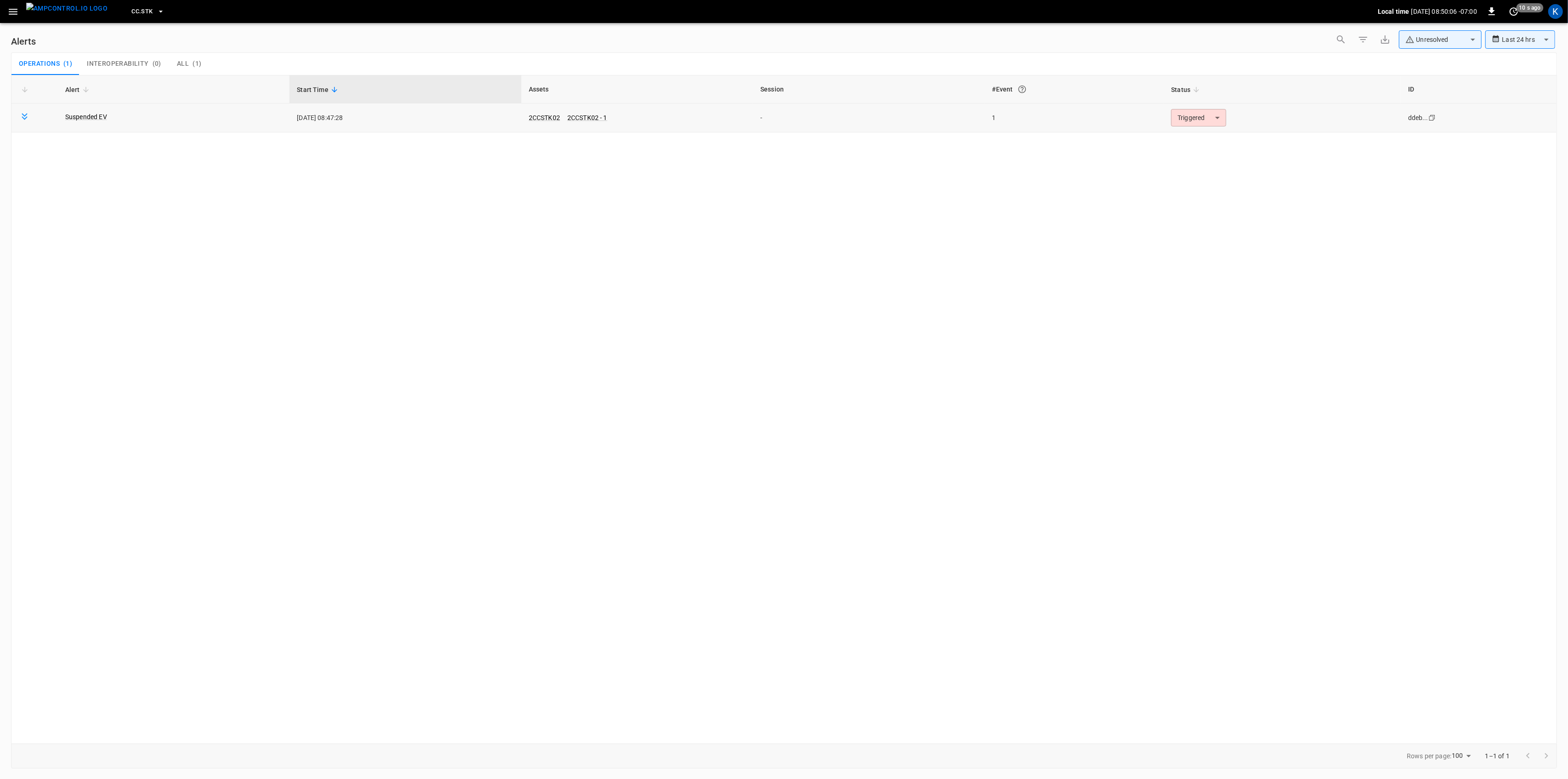
click at [1205, 119] on body "**********" at bounding box center [784, 387] width 1568 height 775
click at [1196, 140] on li "Resolved" at bounding box center [1197, 140] width 58 height 16
click at [18, 13] on icon "button" at bounding box center [13, 12] width 12 height 12
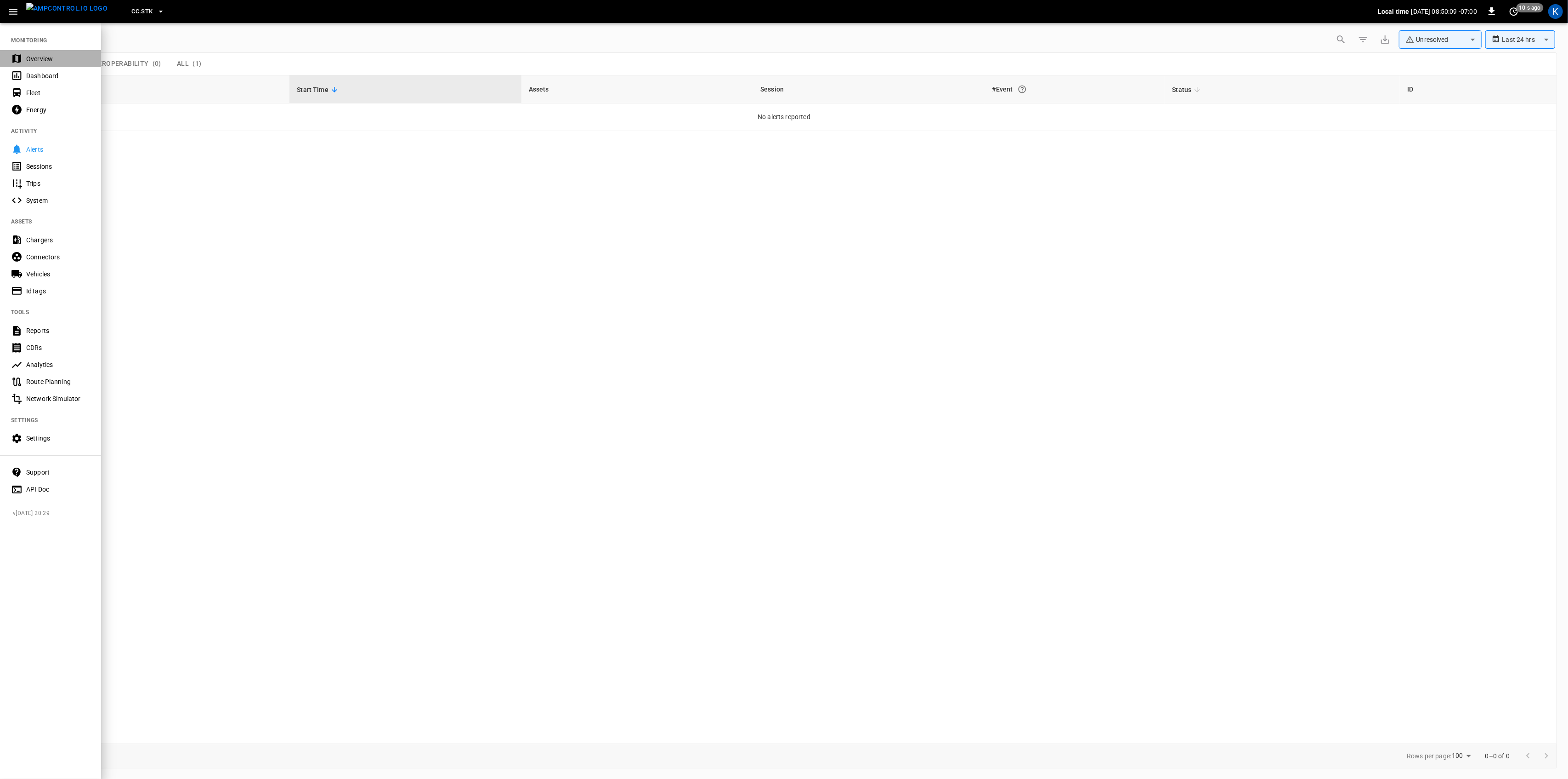
click at [27, 56] on div "Overview" at bounding box center [58, 58] width 64 height 9
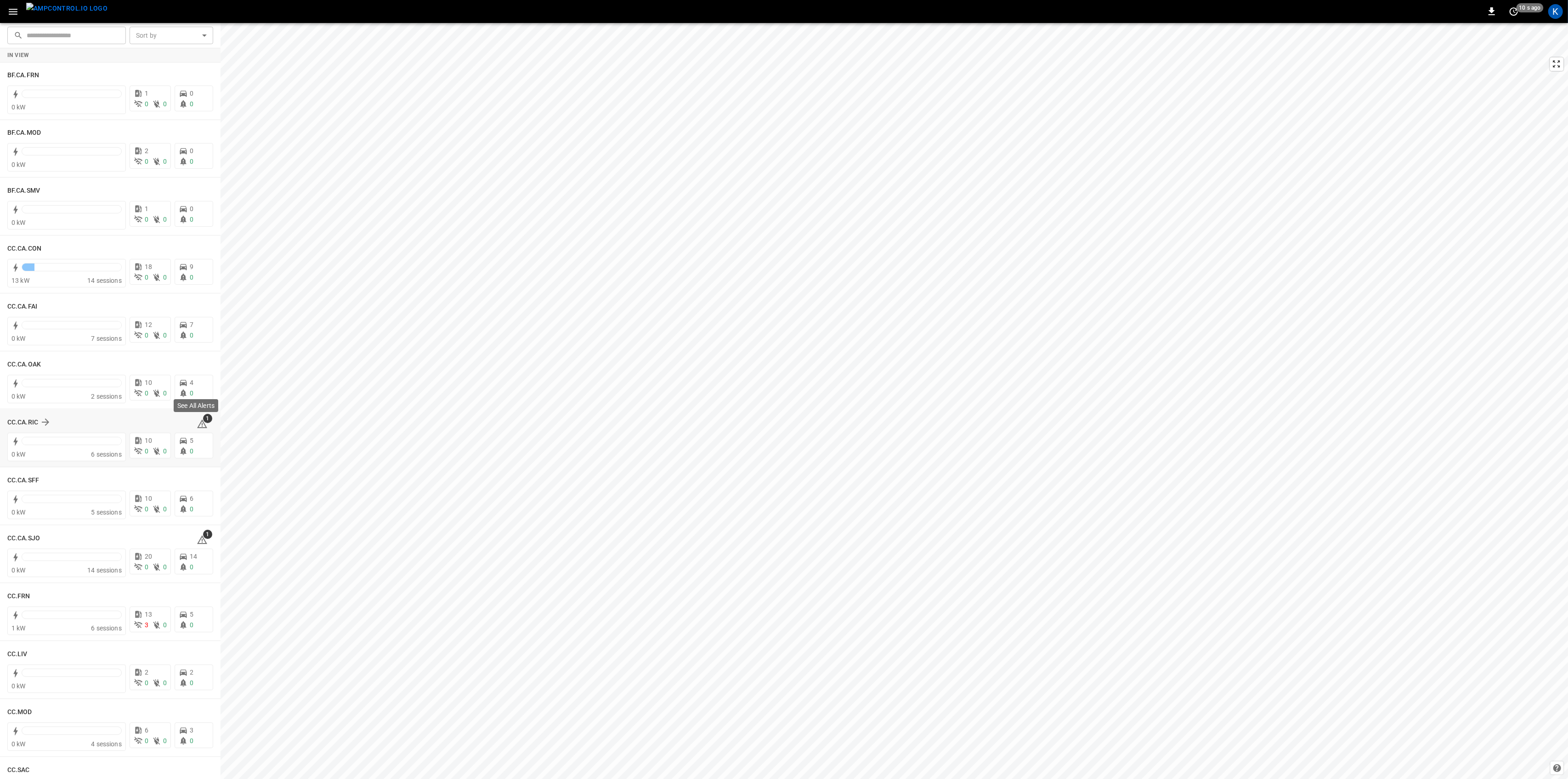
click at [203, 421] on span "1" at bounding box center [208, 418] width 9 height 9
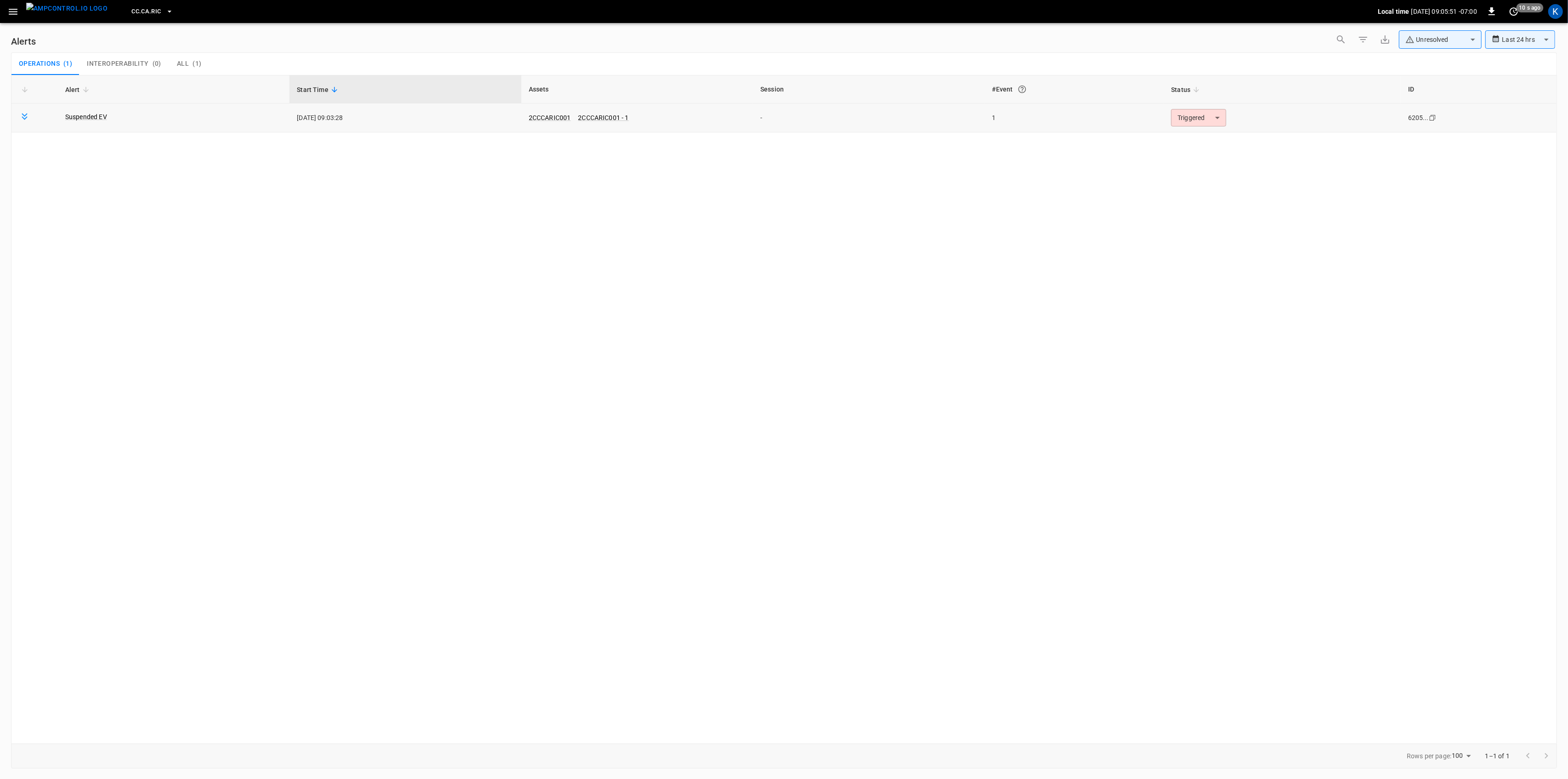
click at [1202, 117] on body "**********" at bounding box center [784, 387] width 1568 height 775
click at [1194, 138] on li "Resolved" at bounding box center [1197, 140] width 58 height 16
click at [13, 11] on icon "button" at bounding box center [13, 12] width 9 height 6
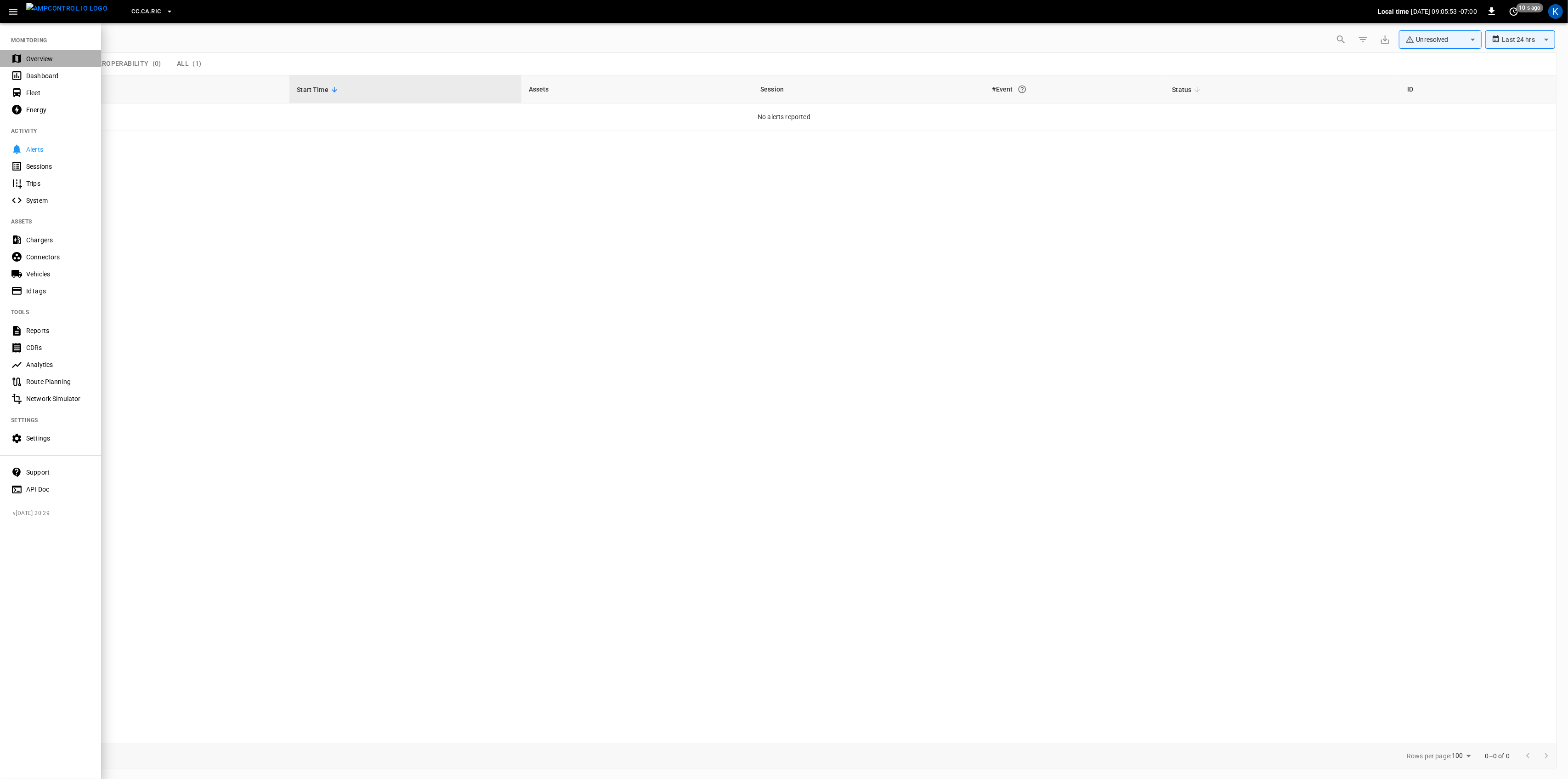
click at [41, 61] on div "Overview" at bounding box center [58, 58] width 64 height 9
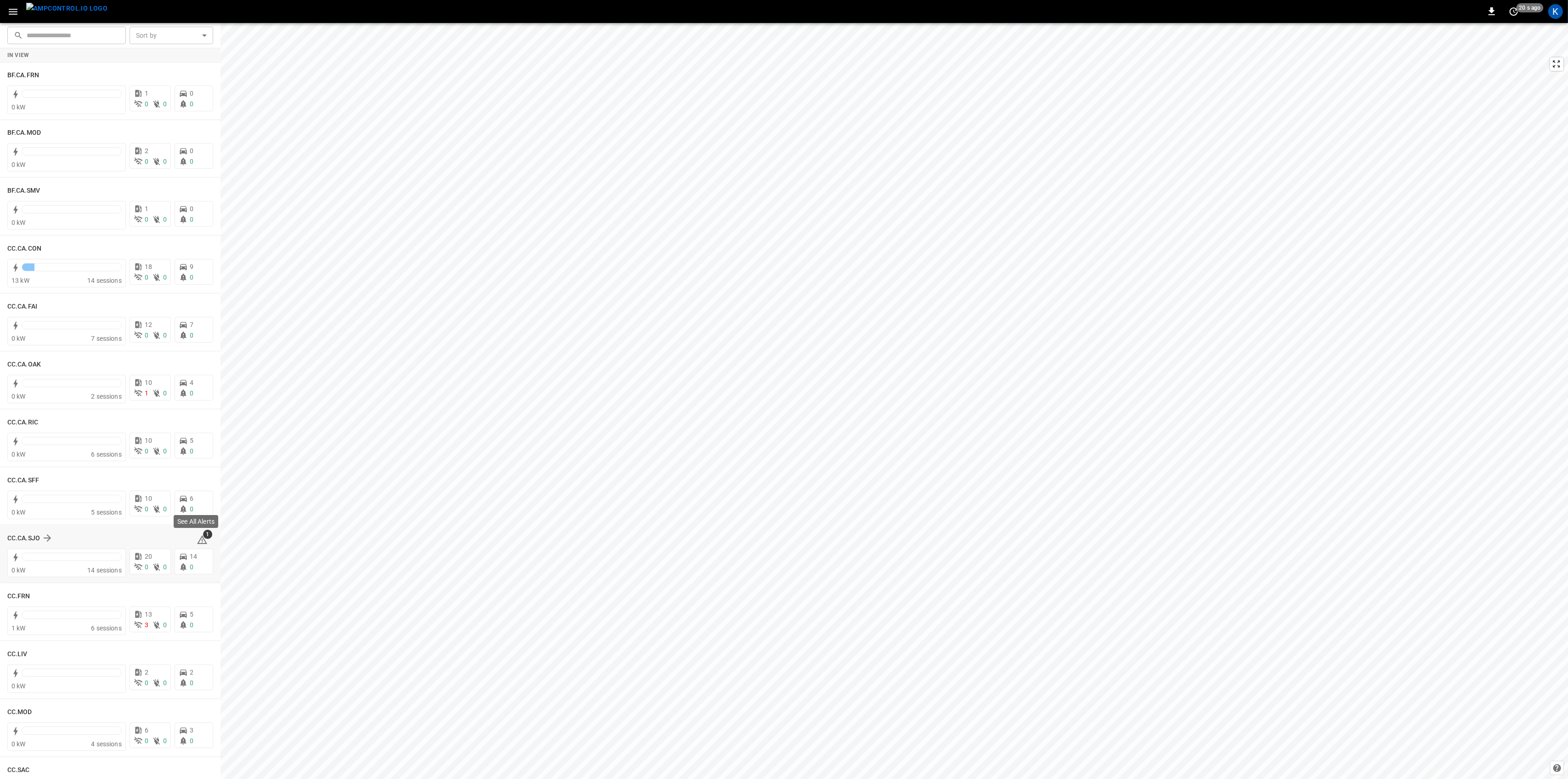
click at [203, 535] on span "1" at bounding box center [208, 534] width 9 height 9
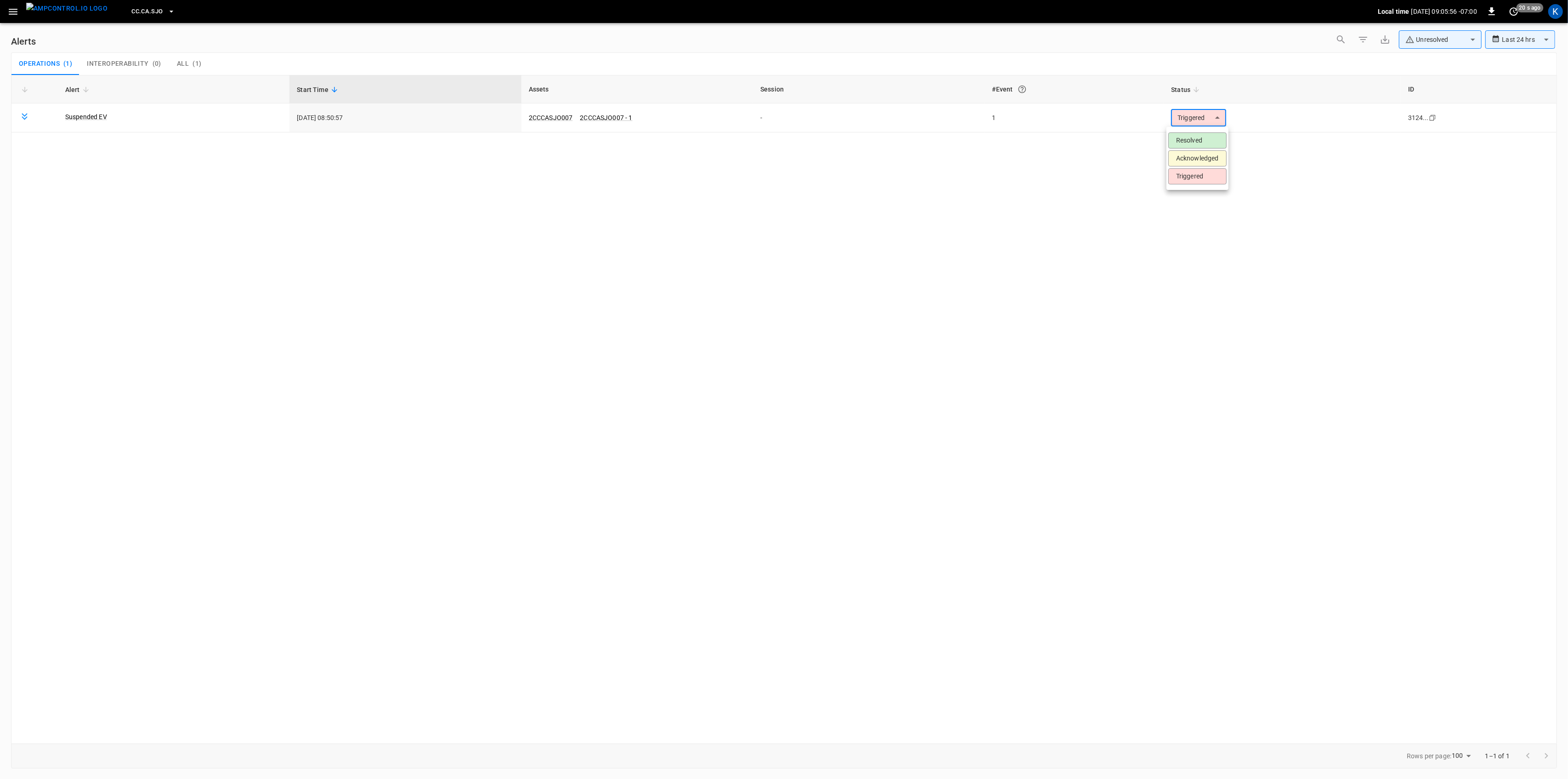
click at [1199, 119] on body "**********" at bounding box center [784, 387] width 1568 height 775
click at [1190, 138] on li "Resolved" at bounding box center [1197, 140] width 58 height 16
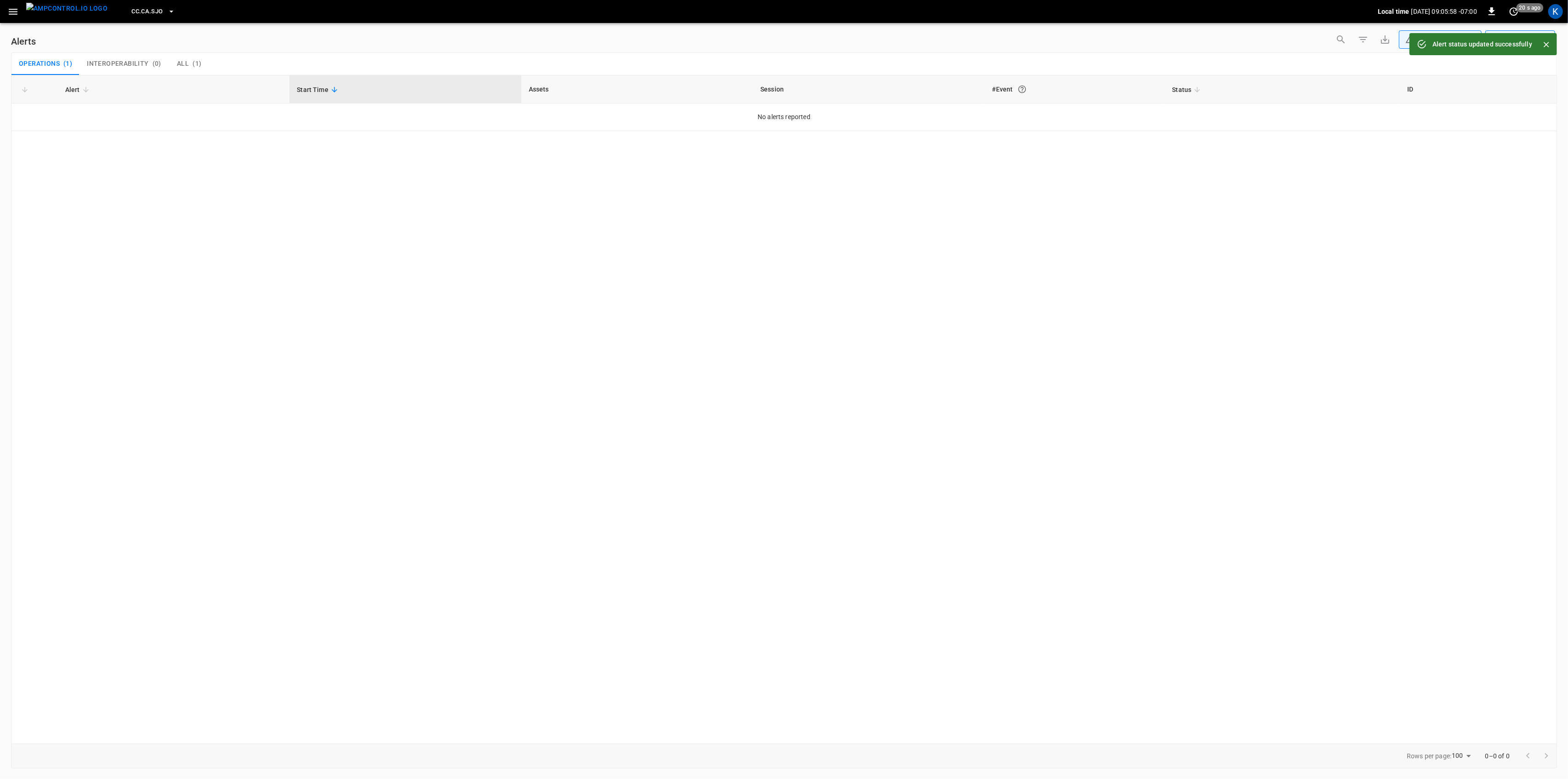
click at [13, 16] on icon "button" at bounding box center [13, 12] width 12 height 12
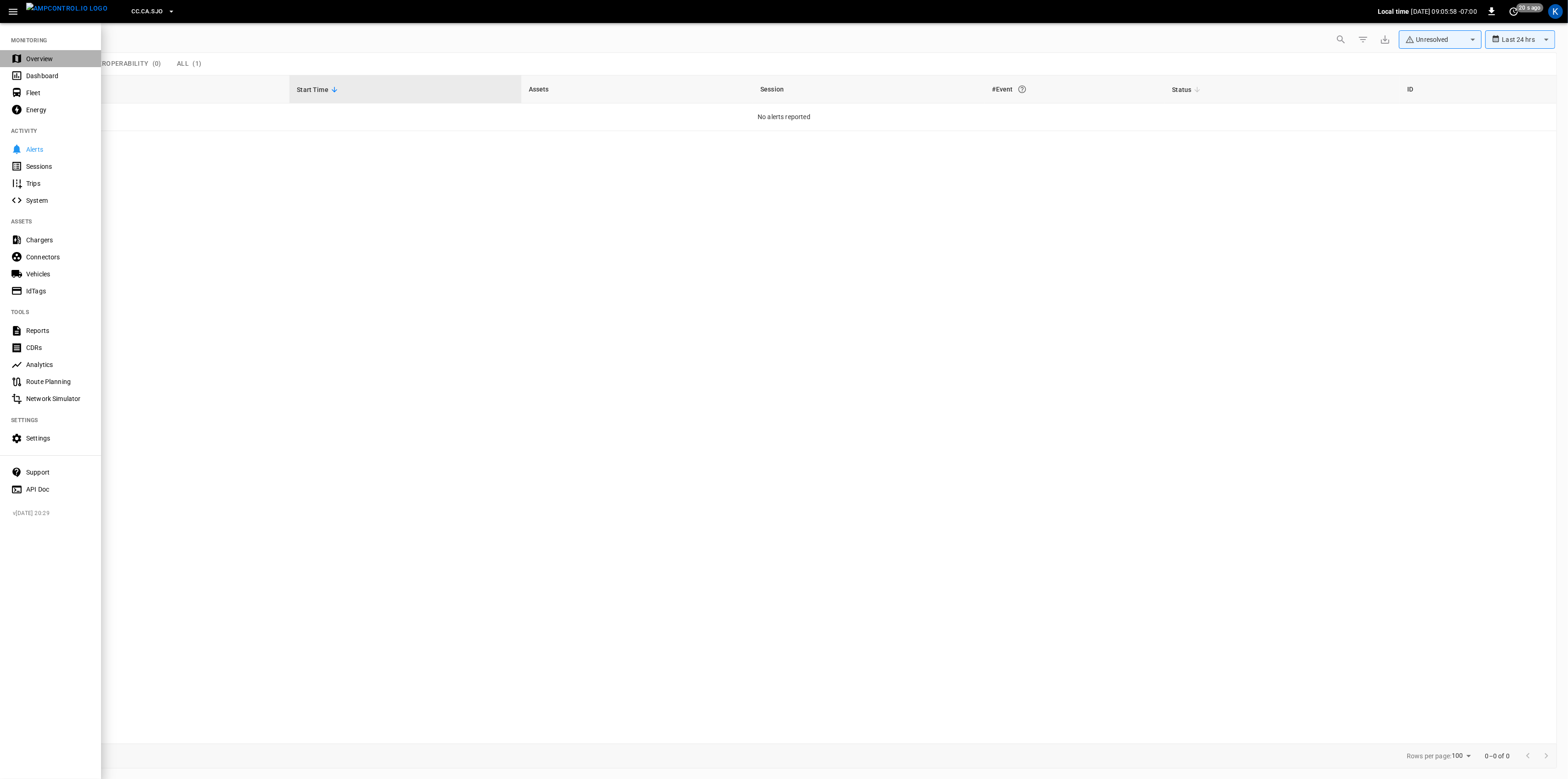
click at [40, 54] on div "Overview" at bounding box center [58, 58] width 64 height 9
